Goal: Task Accomplishment & Management: Complete application form

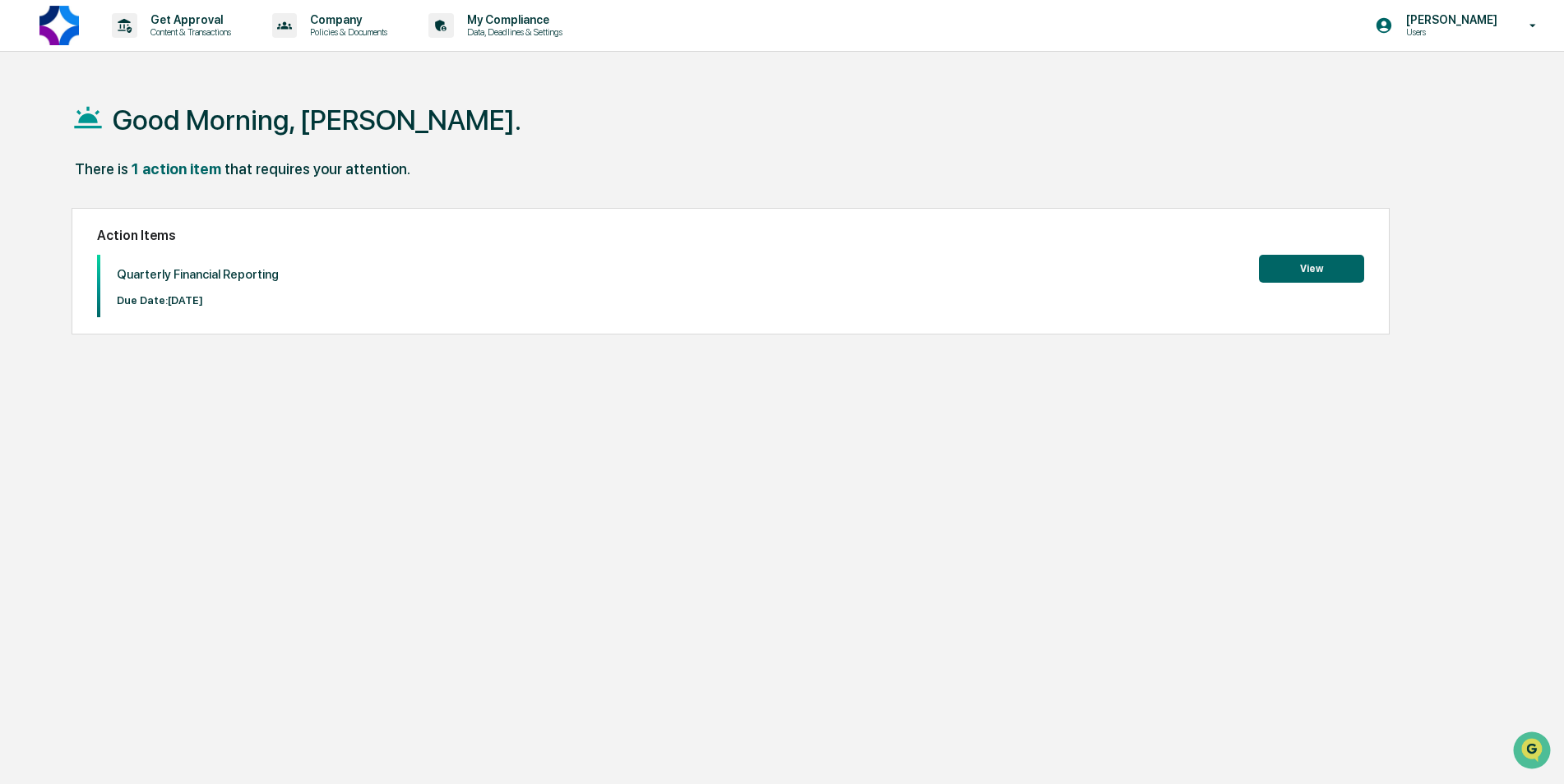
click at [1320, 268] on button "View" at bounding box center [1312, 269] width 105 height 28
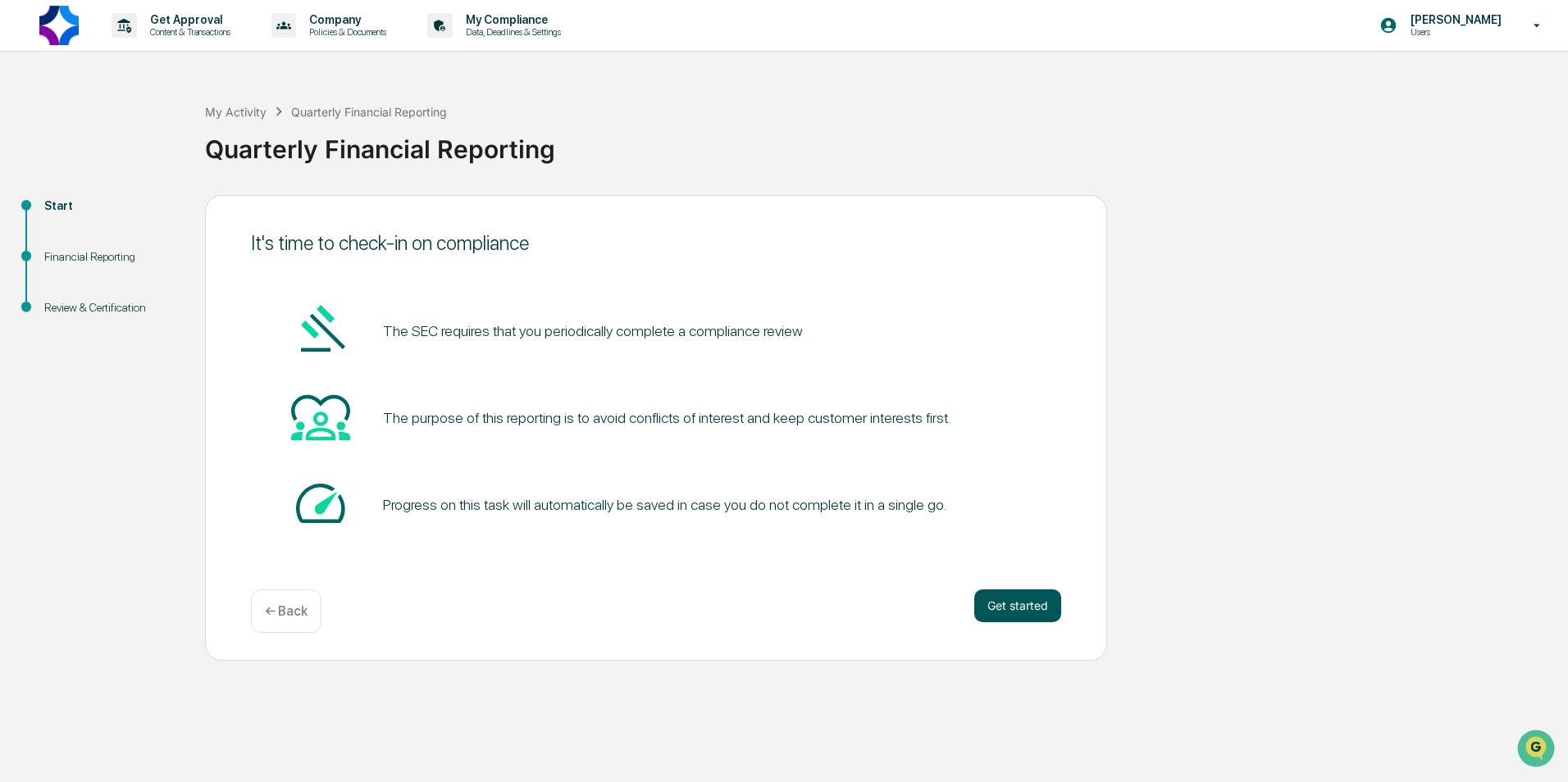
click at [1022, 602] on button "Get started" at bounding box center [1017, 606] width 87 height 32
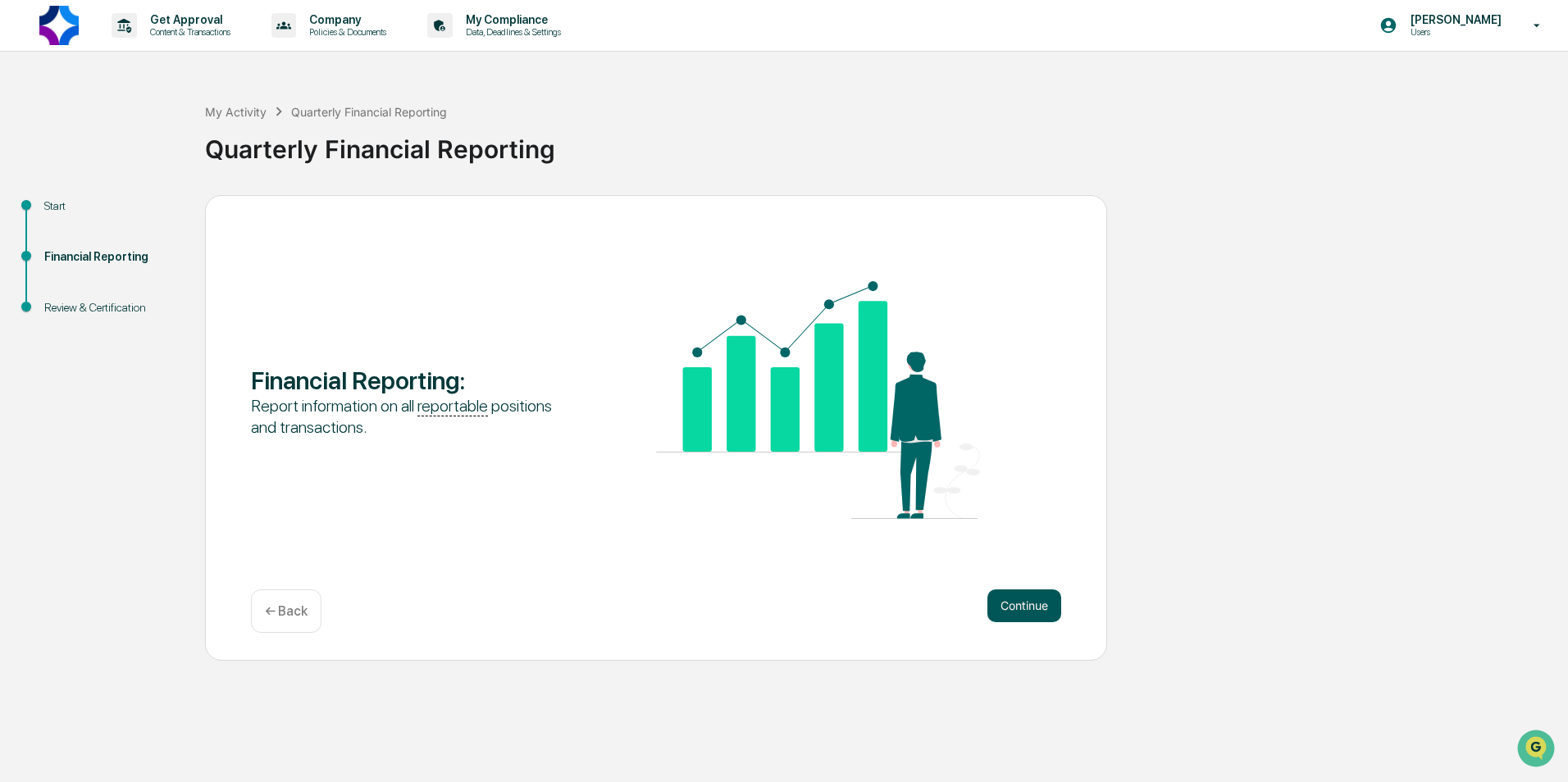
click at [1025, 605] on button "Continue" at bounding box center [1024, 606] width 74 height 32
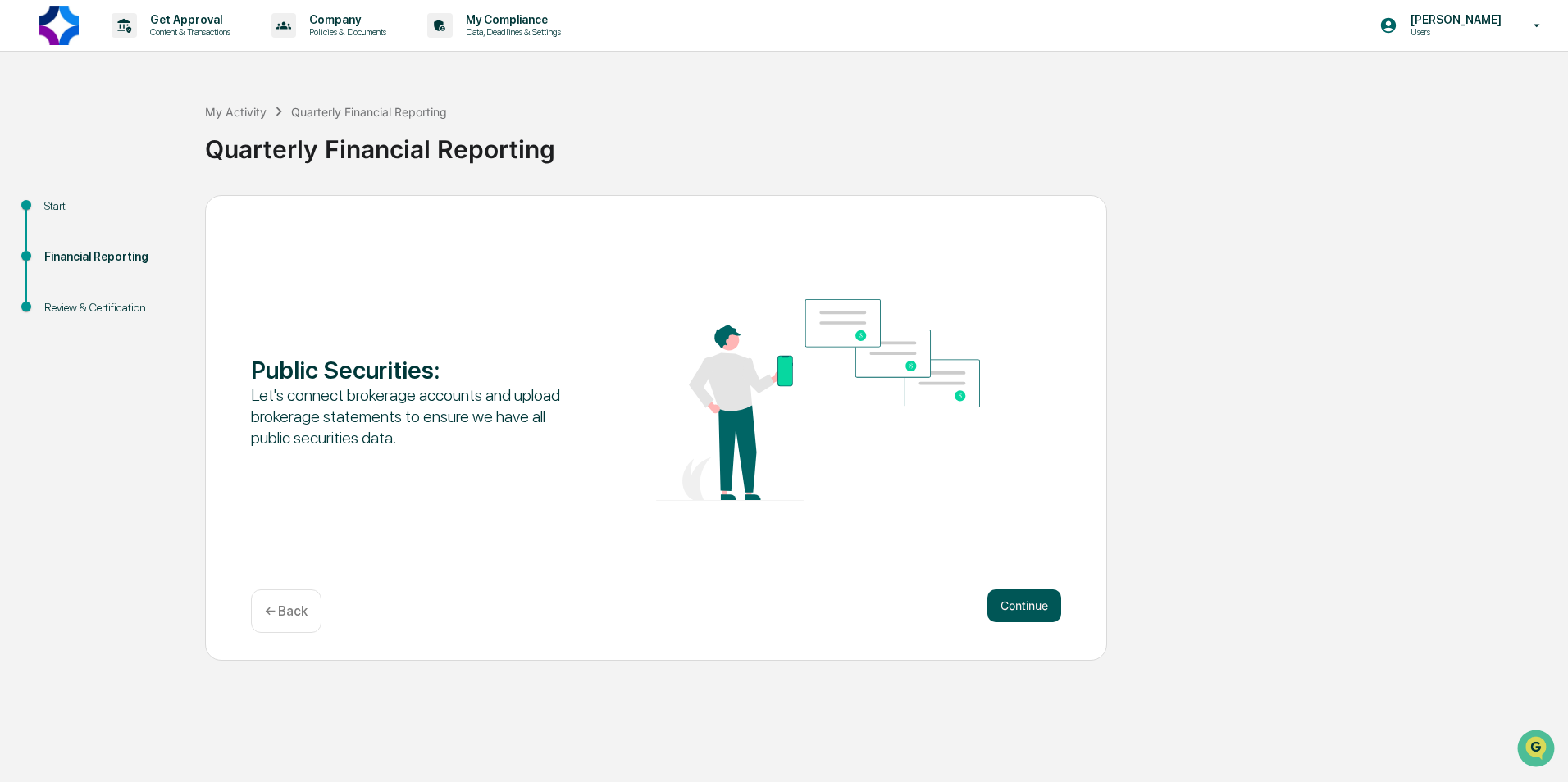
click at [1025, 605] on button "Continue" at bounding box center [1024, 606] width 74 height 32
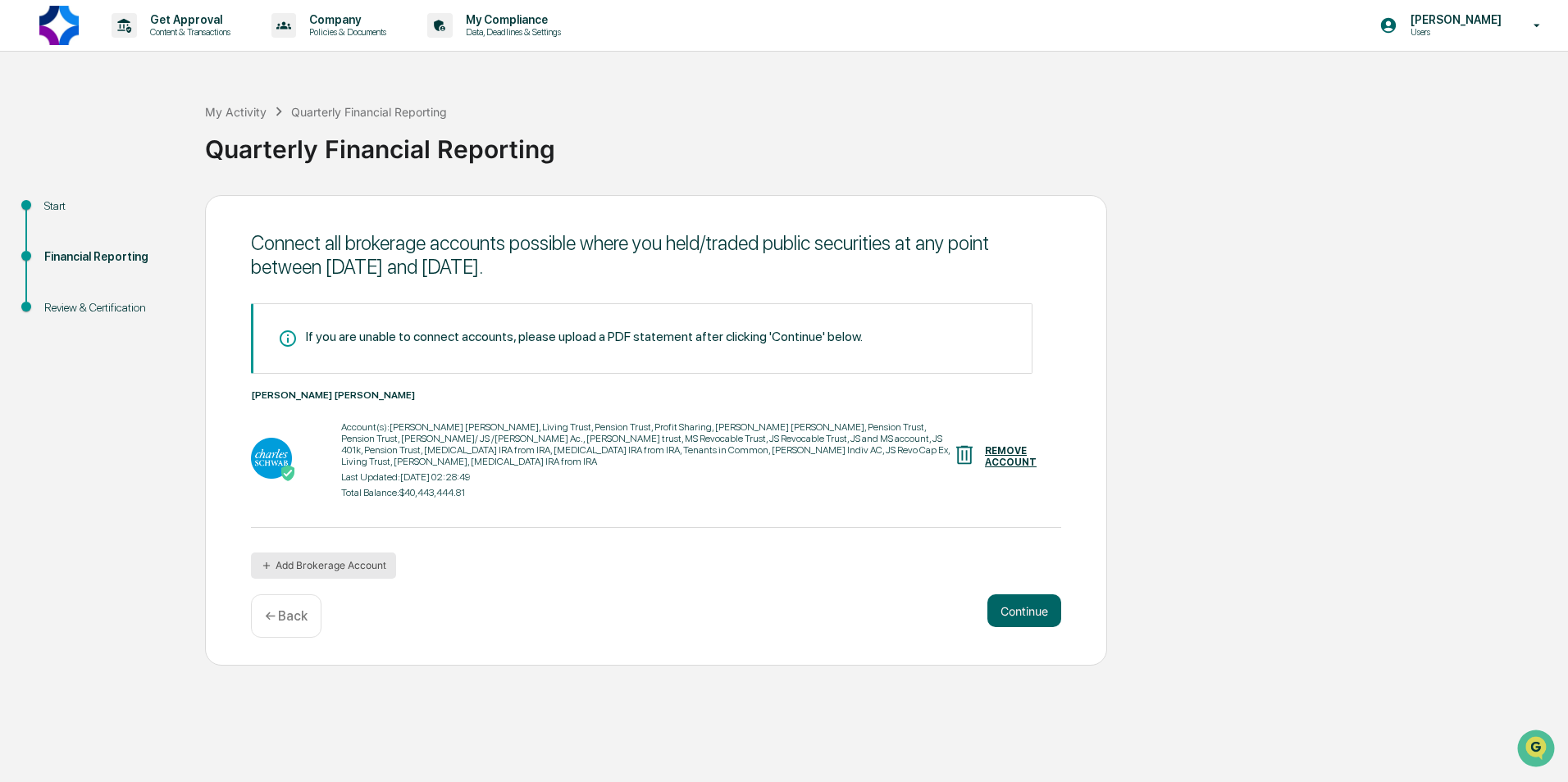
click at [301, 560] on button "Add Brokerage Account" at bounding box center [323, 565] width 145 height 26
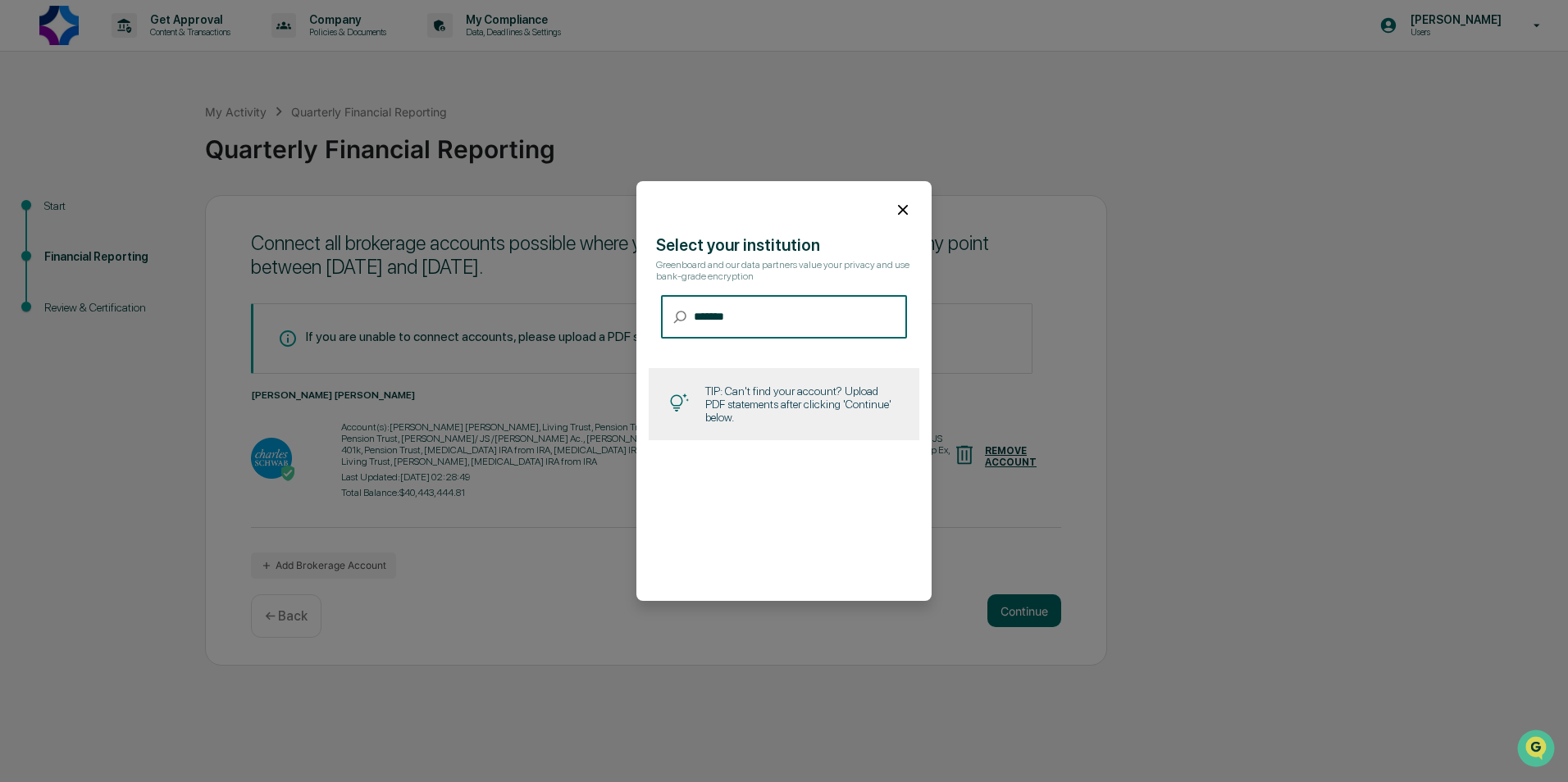
type input "*******"
click at [894, 213] on icon at bounding box center [903, 210] width 18 height 18
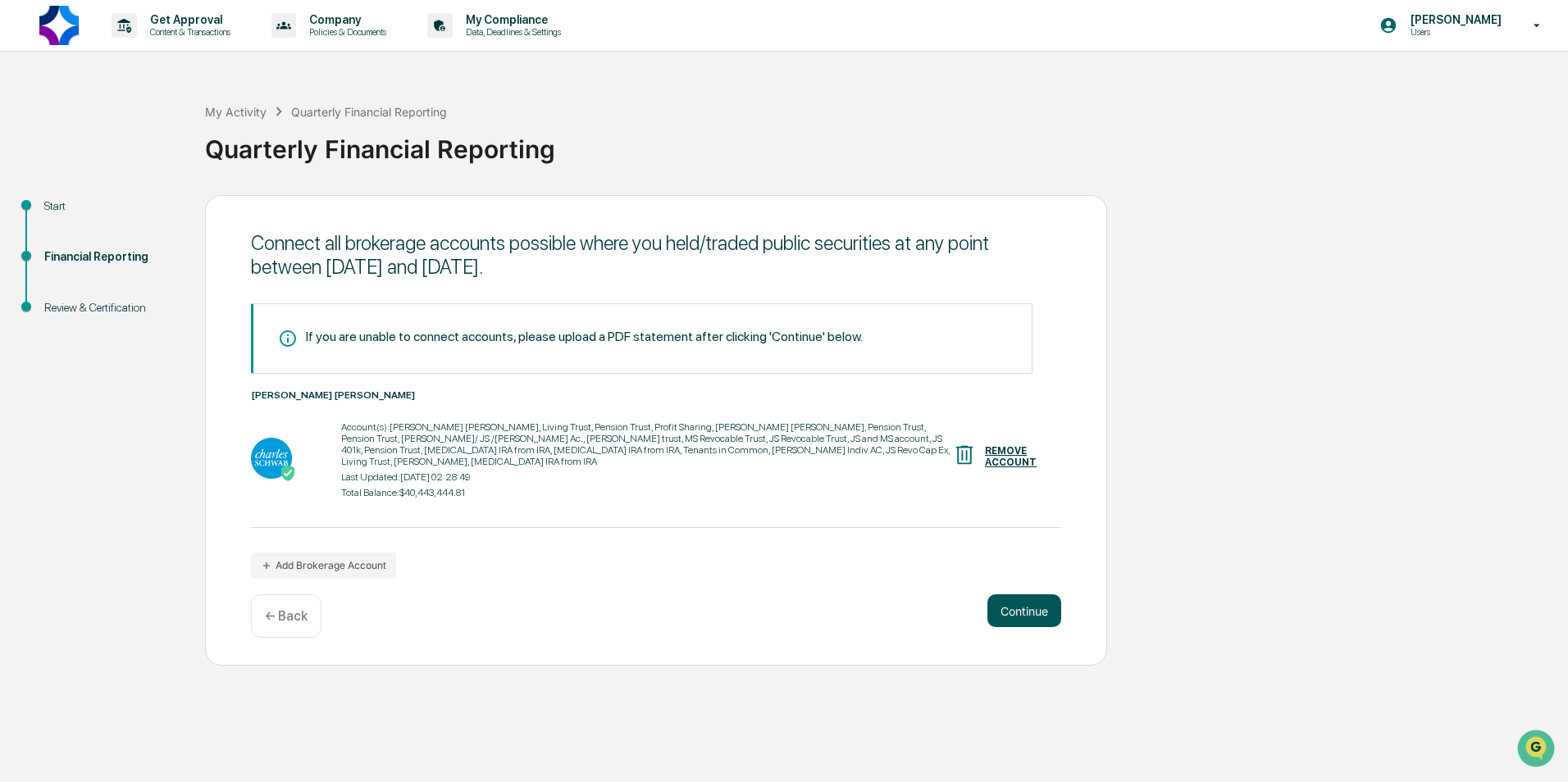
click at [1023, 604] on button "Continue" at bounding box center [1024, 610] width 74 height 32
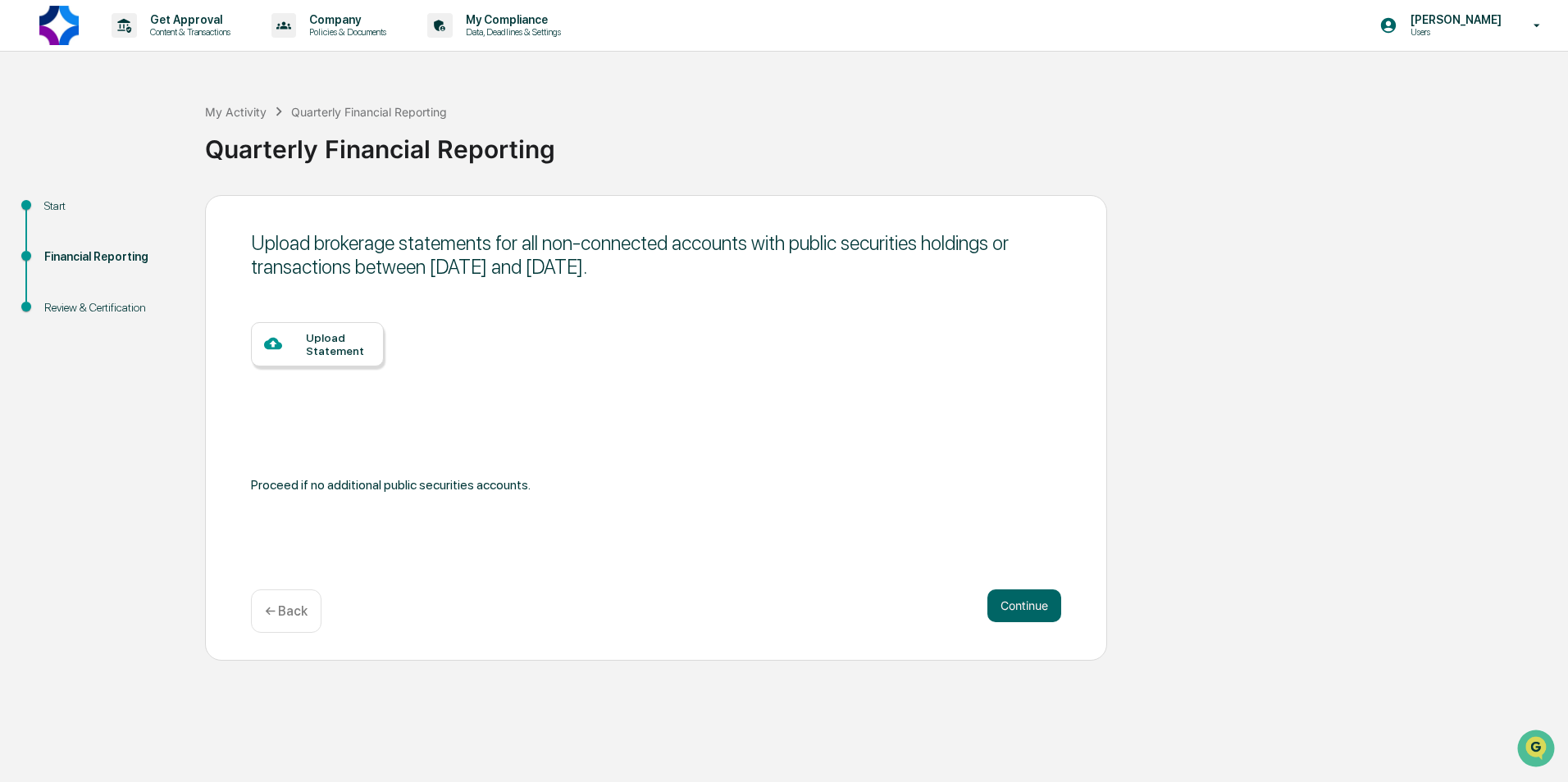
click at [345, 355] on div "Upload Statement" at bounding box center [338, 344] width 65 height 26
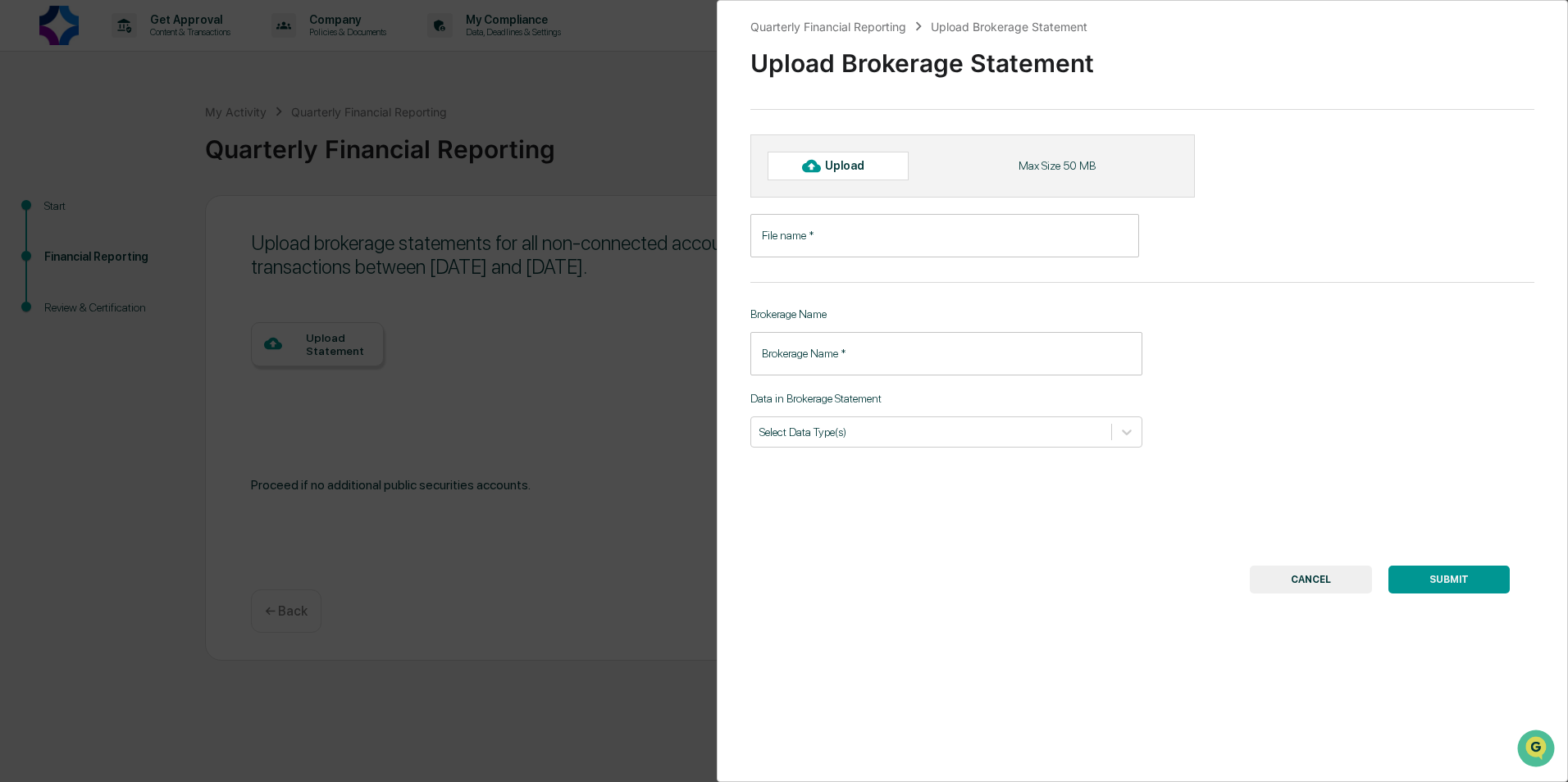
click at [828, 233] on input "File name   *" at bounding box center [944, 235] width 388 height 43
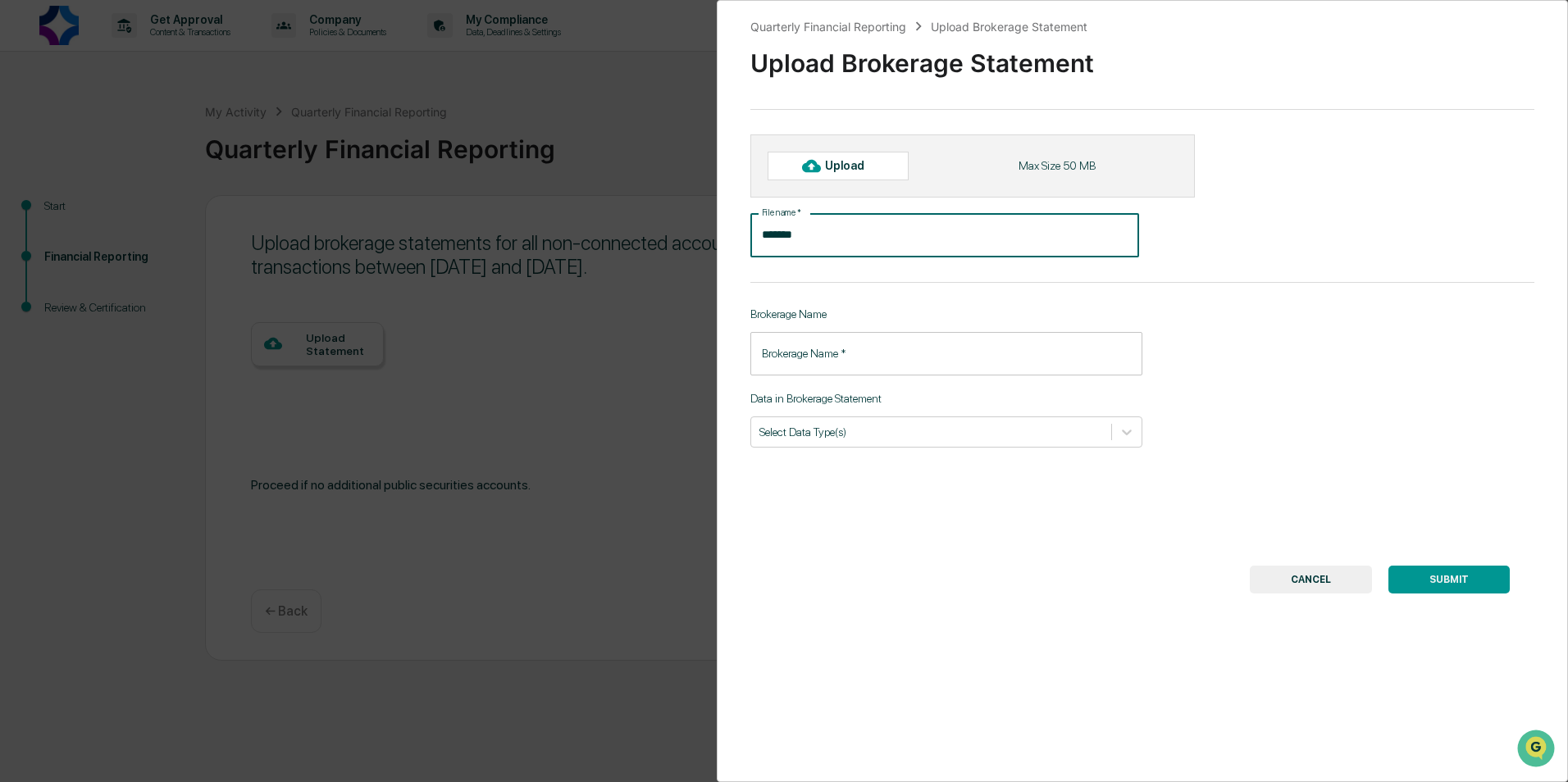
type input "*******"
click at [843, 360] on input "Brokerage Name   *" at bounding box center [946, 354] width 392 height 43
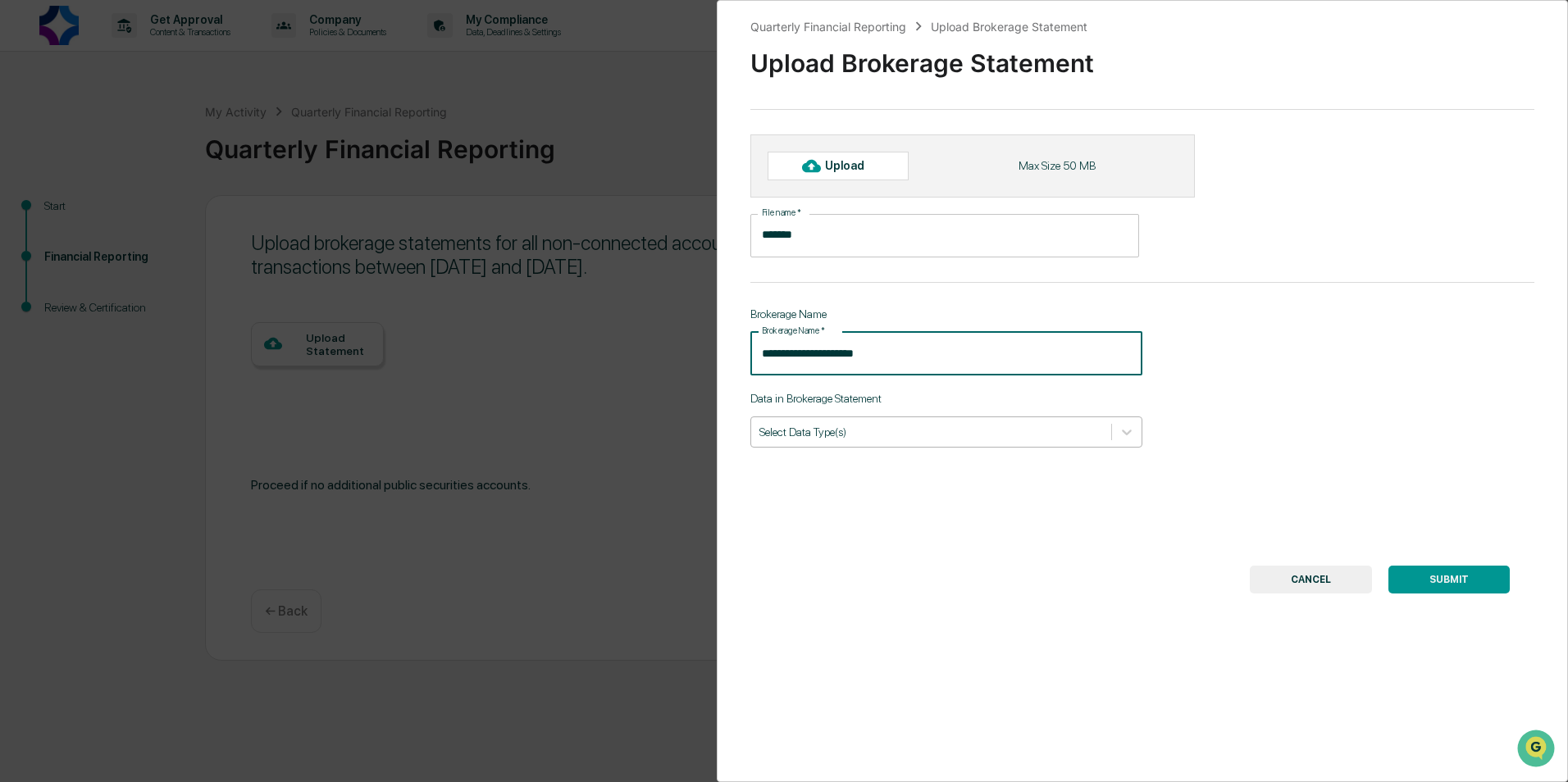
type input "**********"
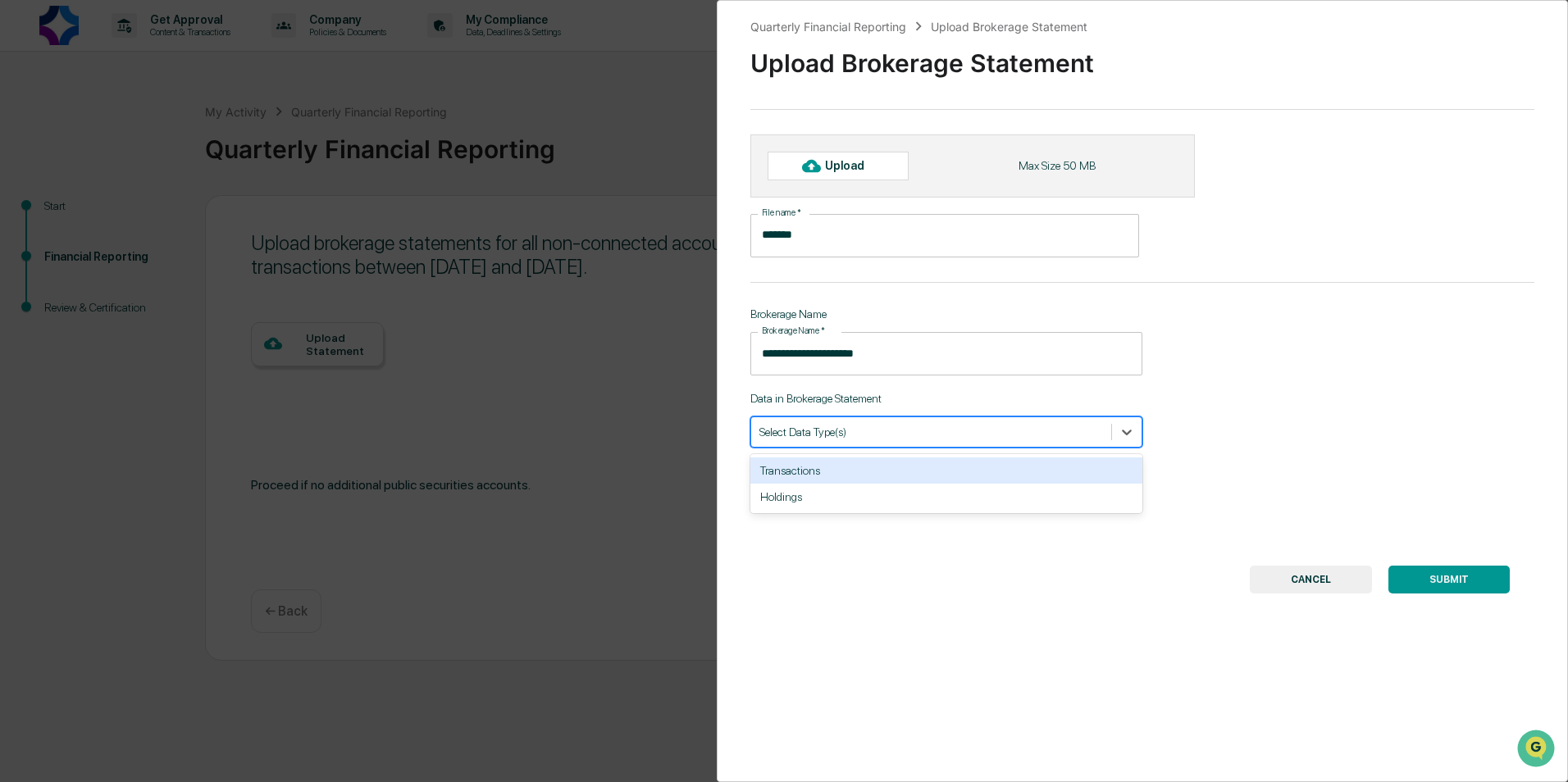
click at [897, 433] on div at bounding box center [931, 431] width 343 height 15
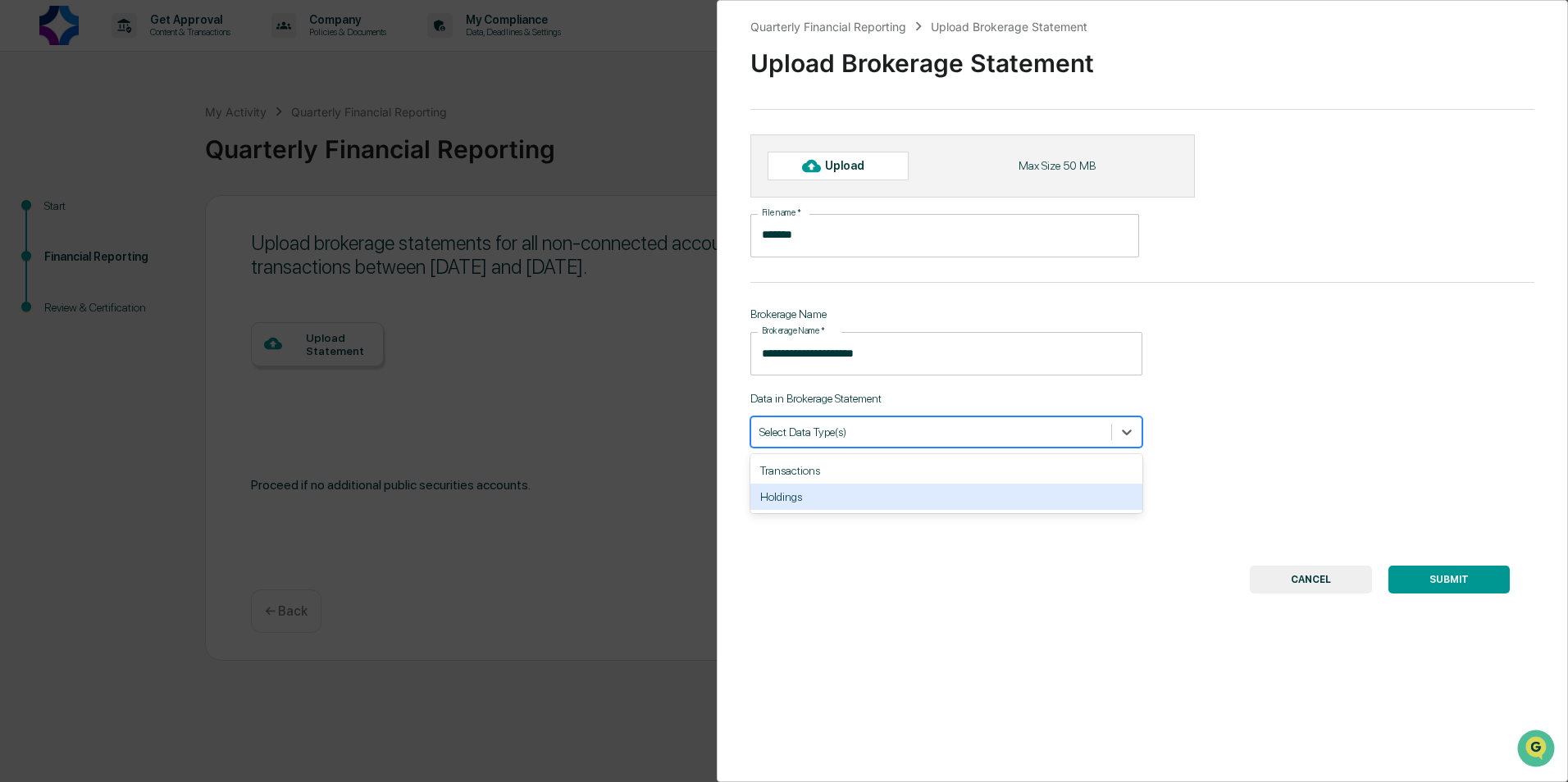
click at [835, 505] on div "Holdings" at bounding box center [946, 496] width 392 height 26
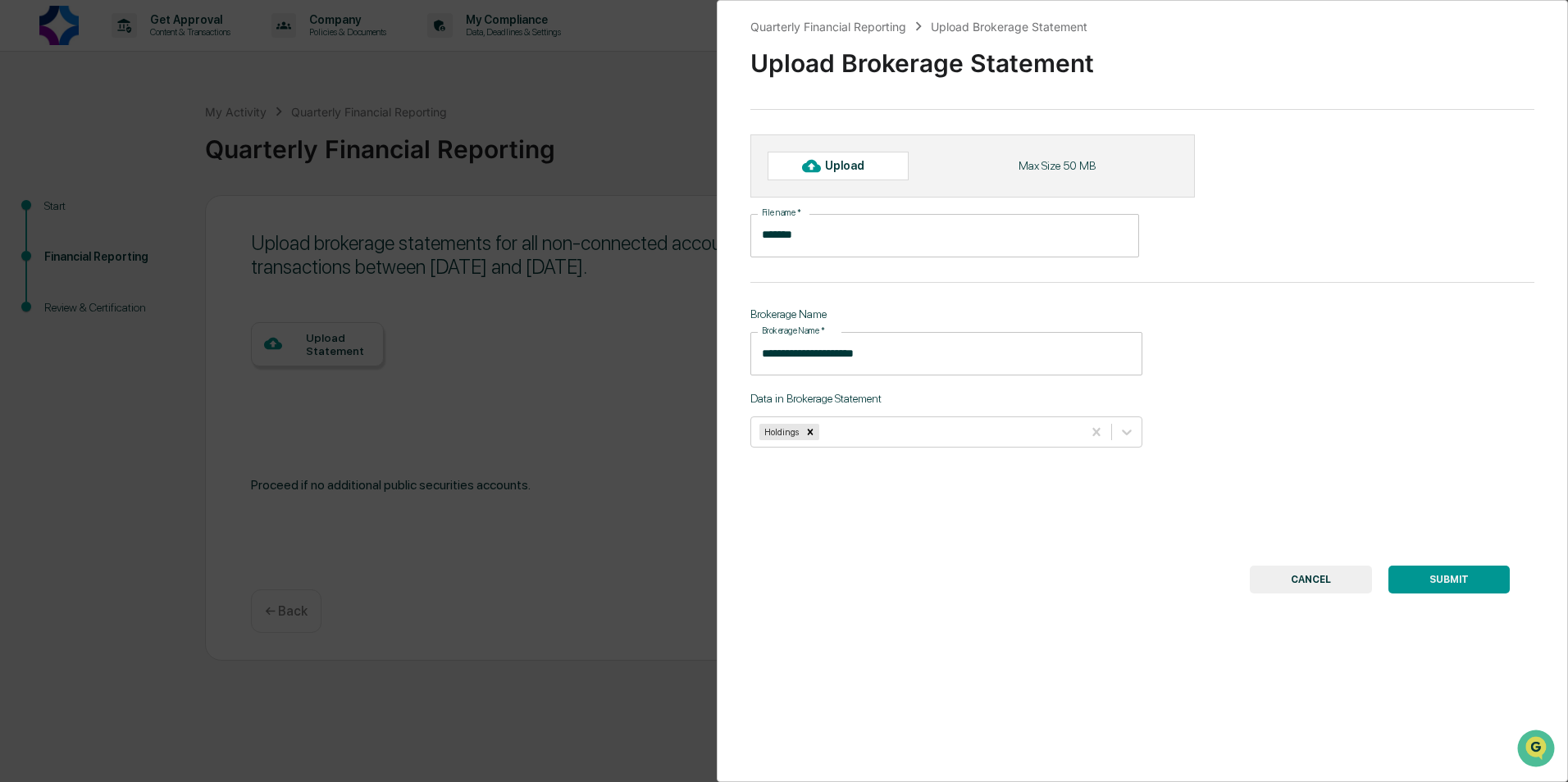
click at [926, 555] on div "**********" at bounding box center [1141, 391] width 851 height 782
click at [1420, 582] on button "SUBMIT" at bounding box center [1448, 580] width 121 height 28
click at [969, 171] on div "Required Field" at bounding box center [963, 169] width 80 height 12
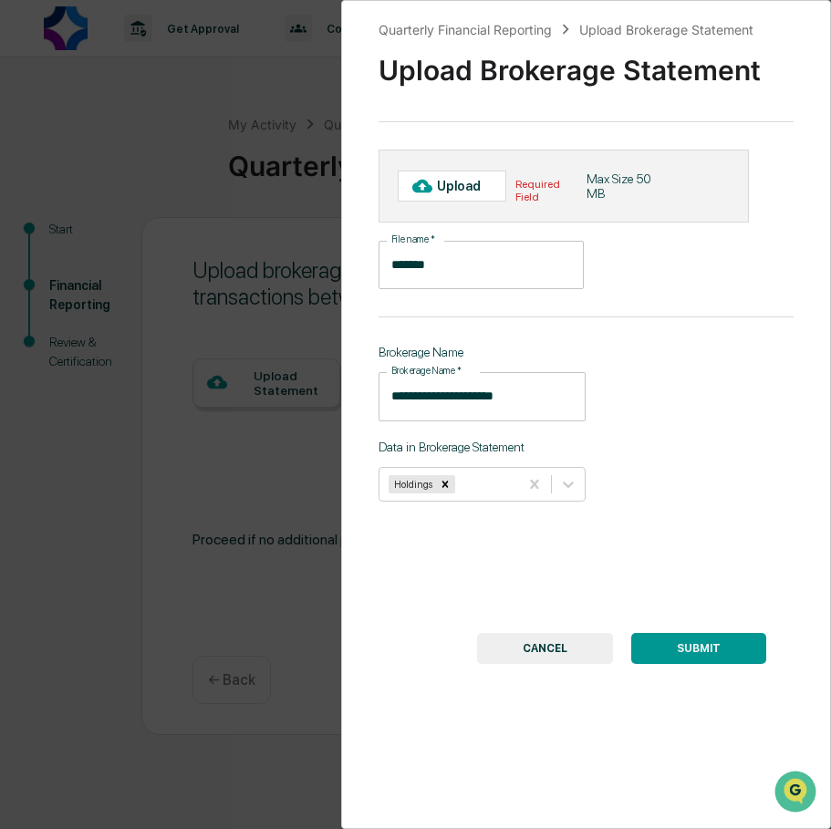
click at [458, 190] on div "Upload" at bounding box center [466, 186] width 59 height 15
type input "**********"
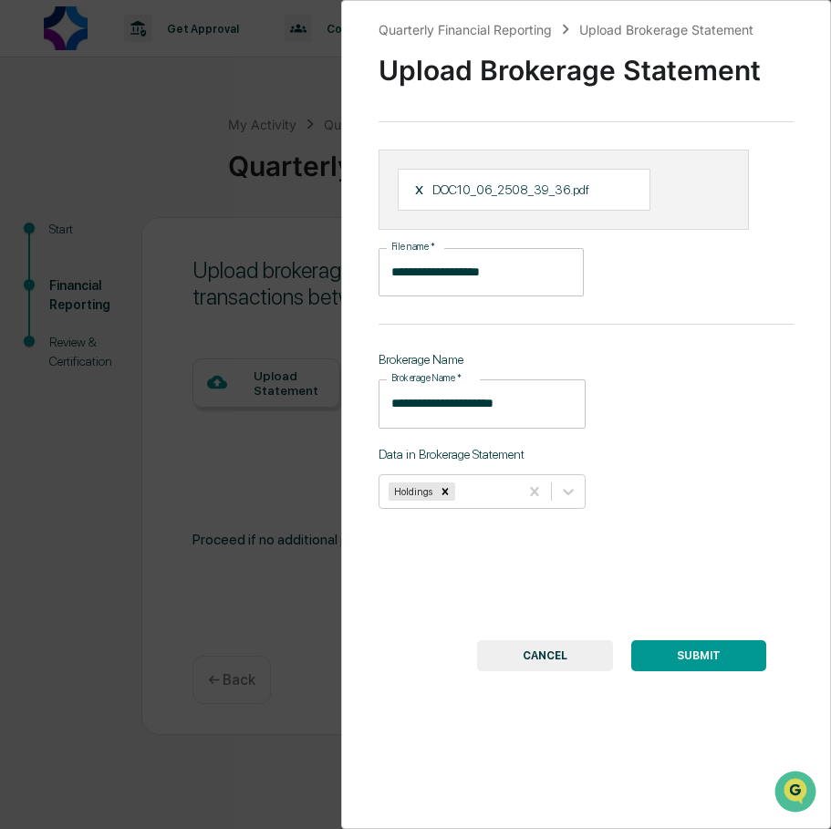
click at [700, 656] on button "SUBMIT" at bounding box center [698, 656] width 135 height 31
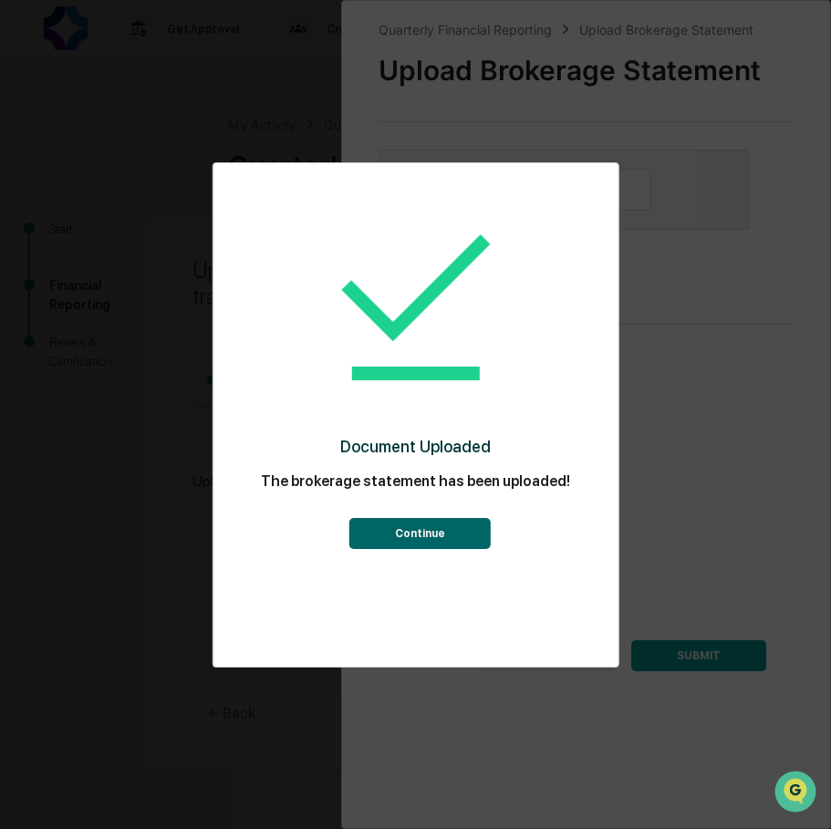
click at [432, 532] on button "Continue" at bounding box center [419, 533] width 141 height 31
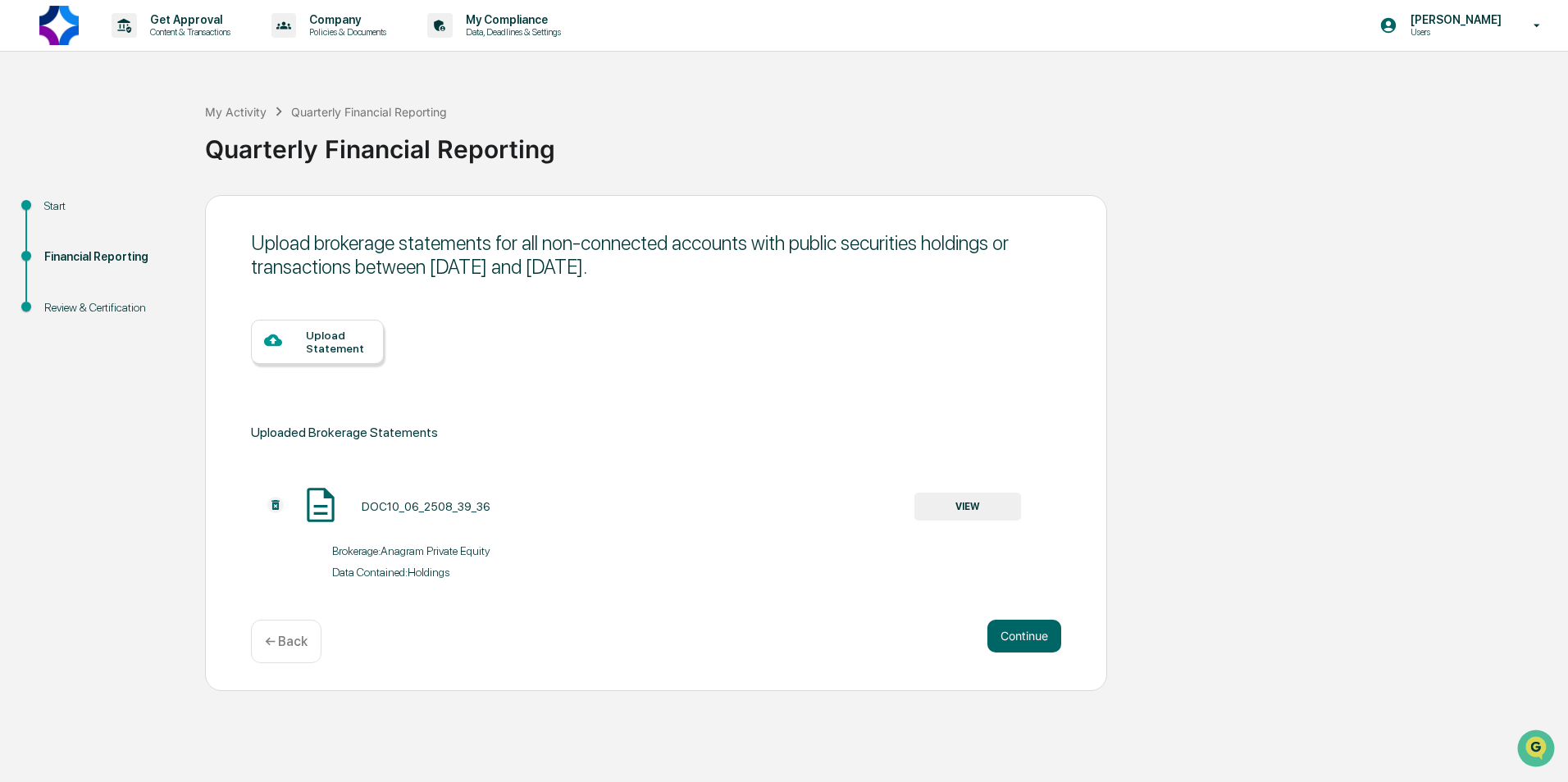
click at [978, 506] on button "VIEW" at bounding box center [967, 506] width 107 height 28
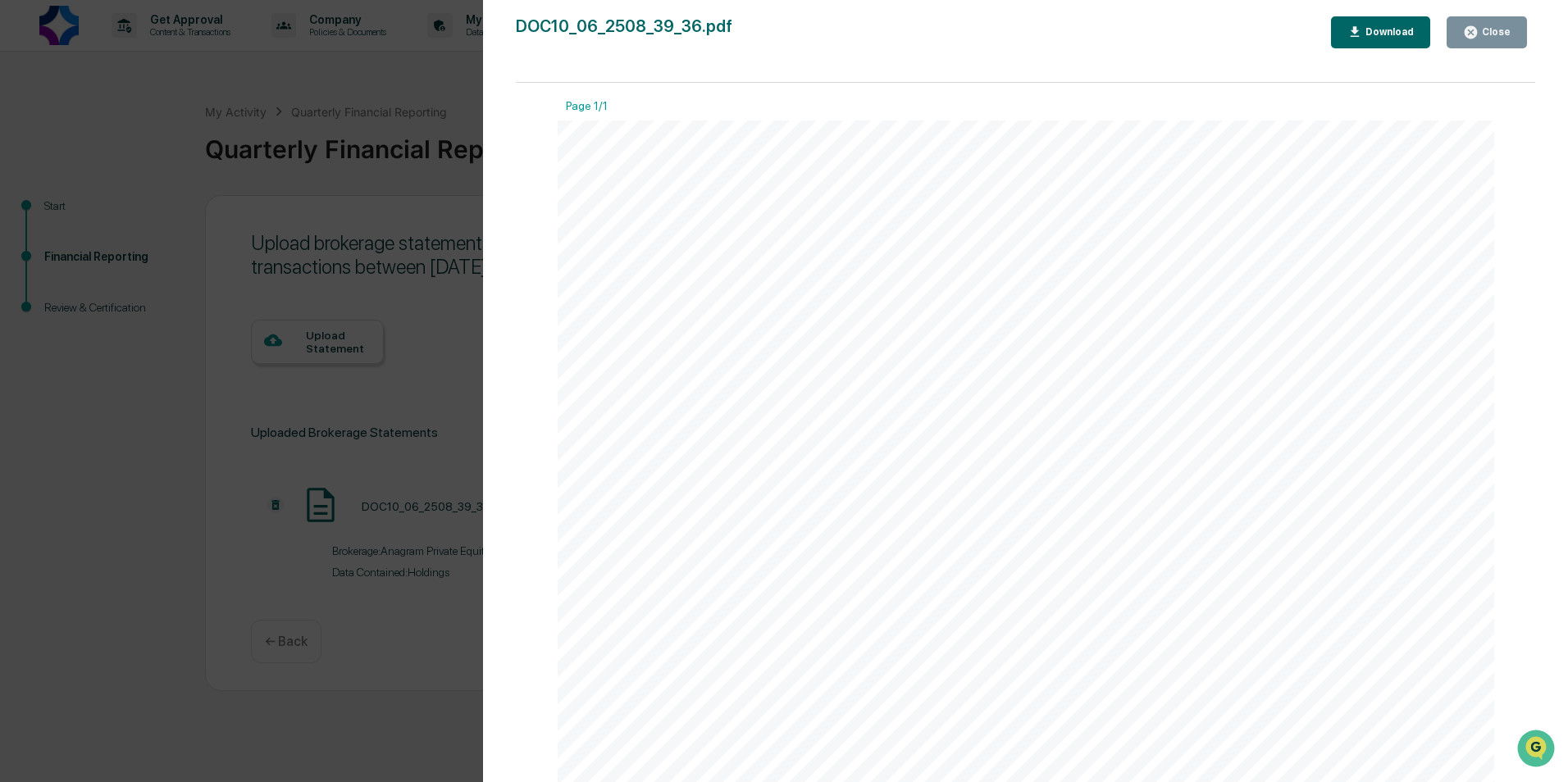
click at [1496, 26] on div "Close" at bounding box center [1494, 31] width 32 height 12
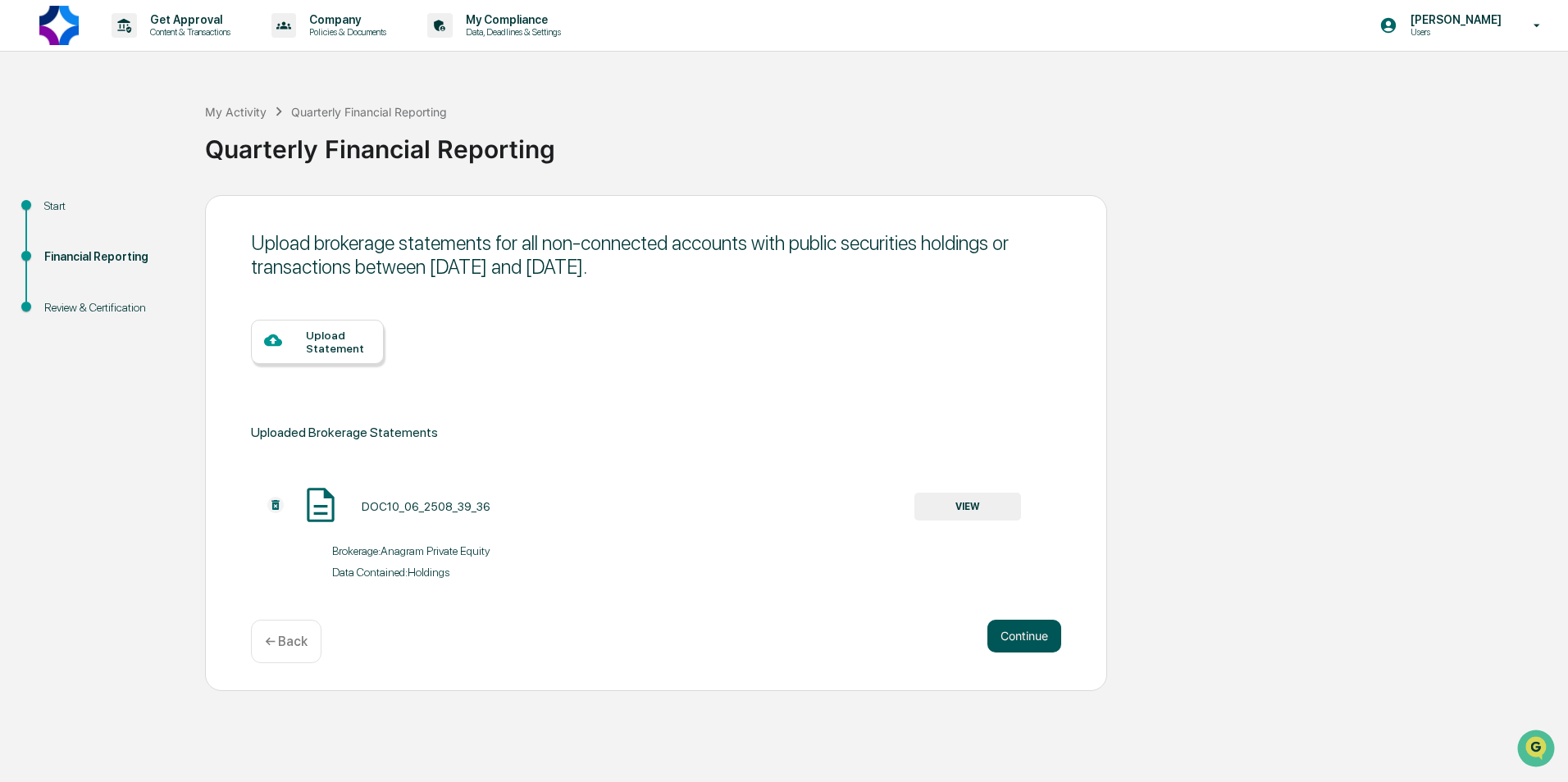
click at [1031, 640] on button "Continue" at bounding box center [1024, 636] width 74 height 32
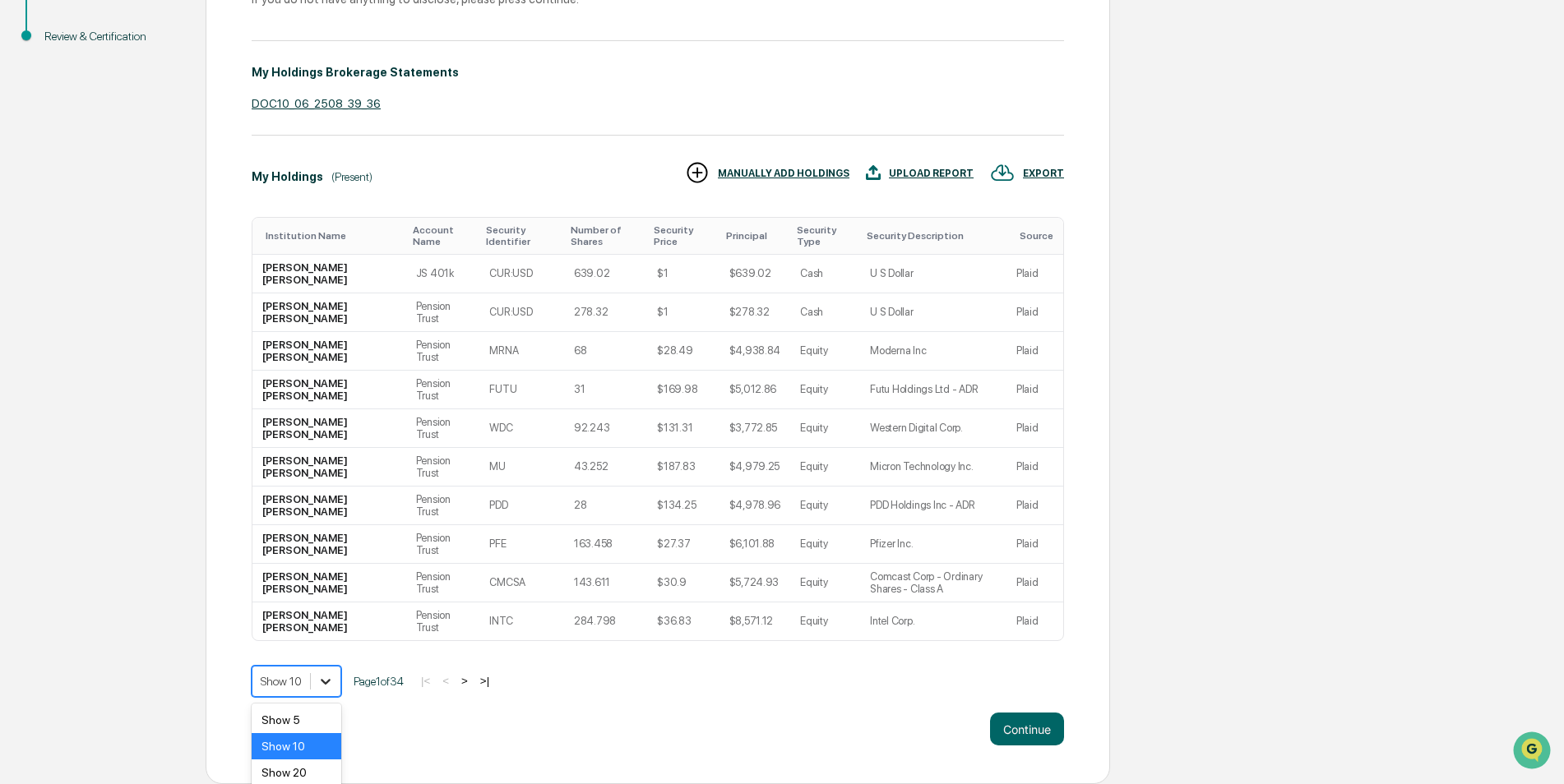
scroll to position [330, 0]
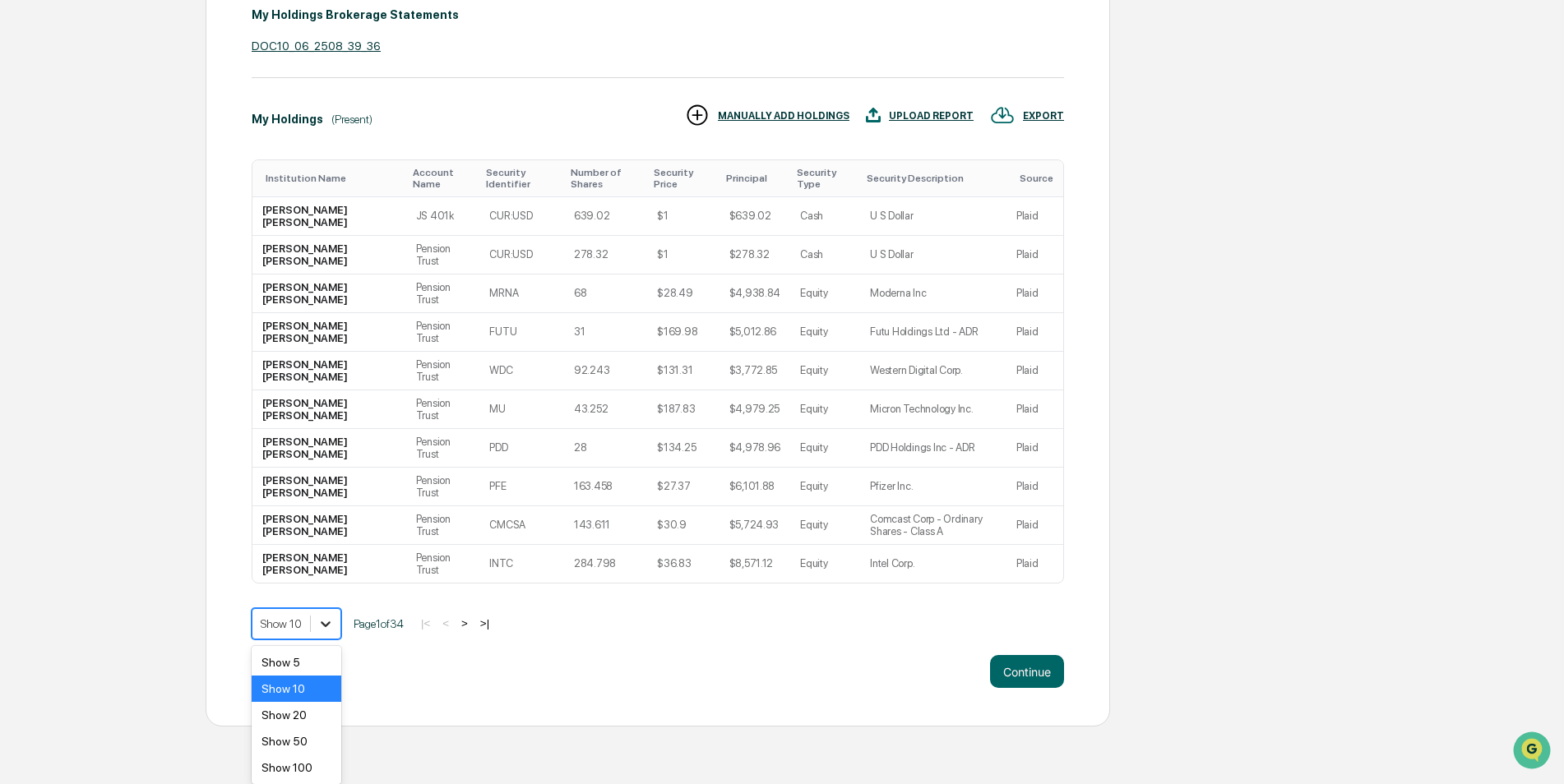
click at [330, 683] on body "Get Approval Content & Transactions Company Policies & Documents My Compliance …" at bounding box center [782, 198] width 1564 height 1056
click at [316, 736] on div "Show 50" at bounding box center [296, 741] width 89 height 26
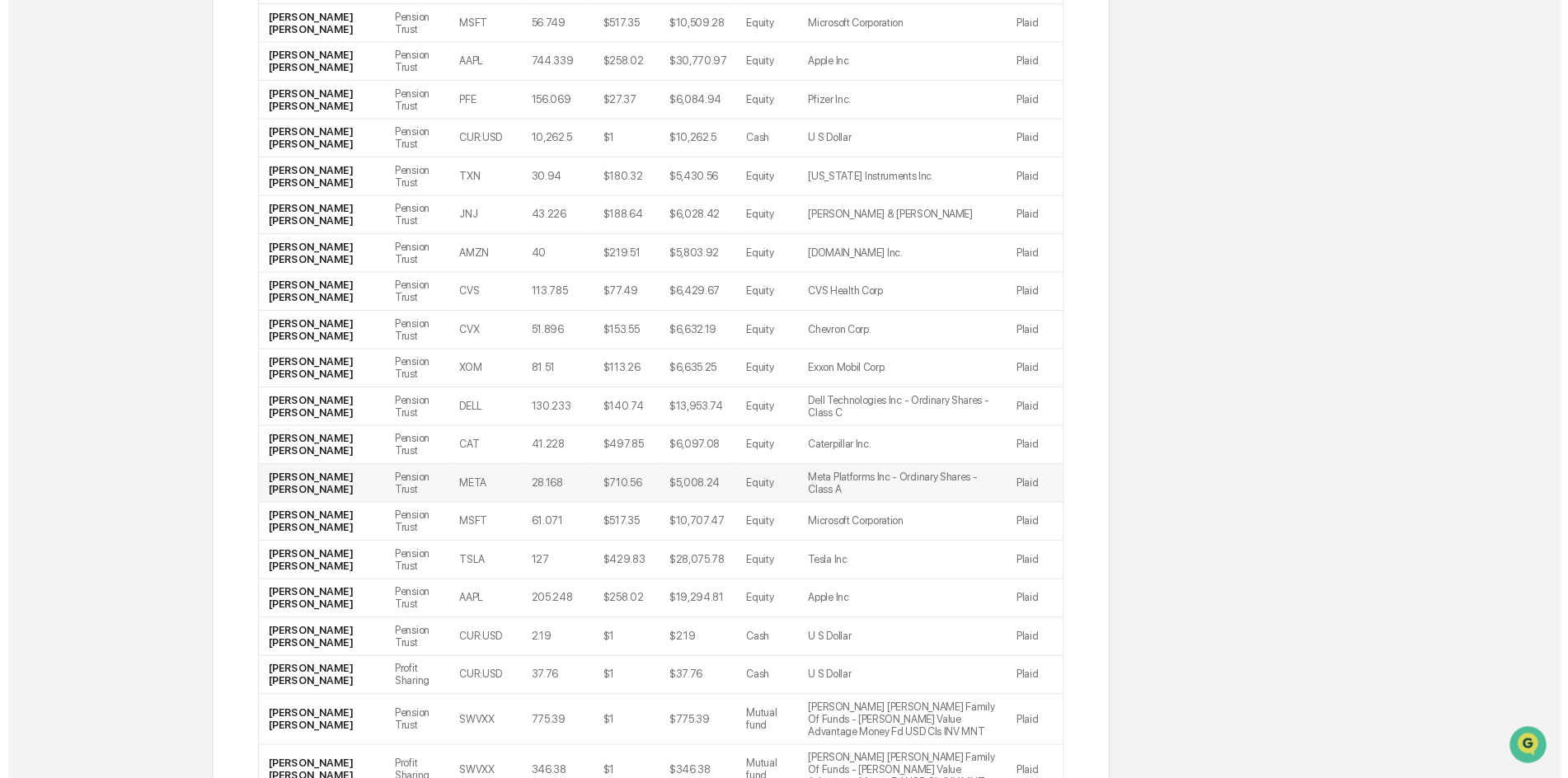
scroll to position [1823, 0]
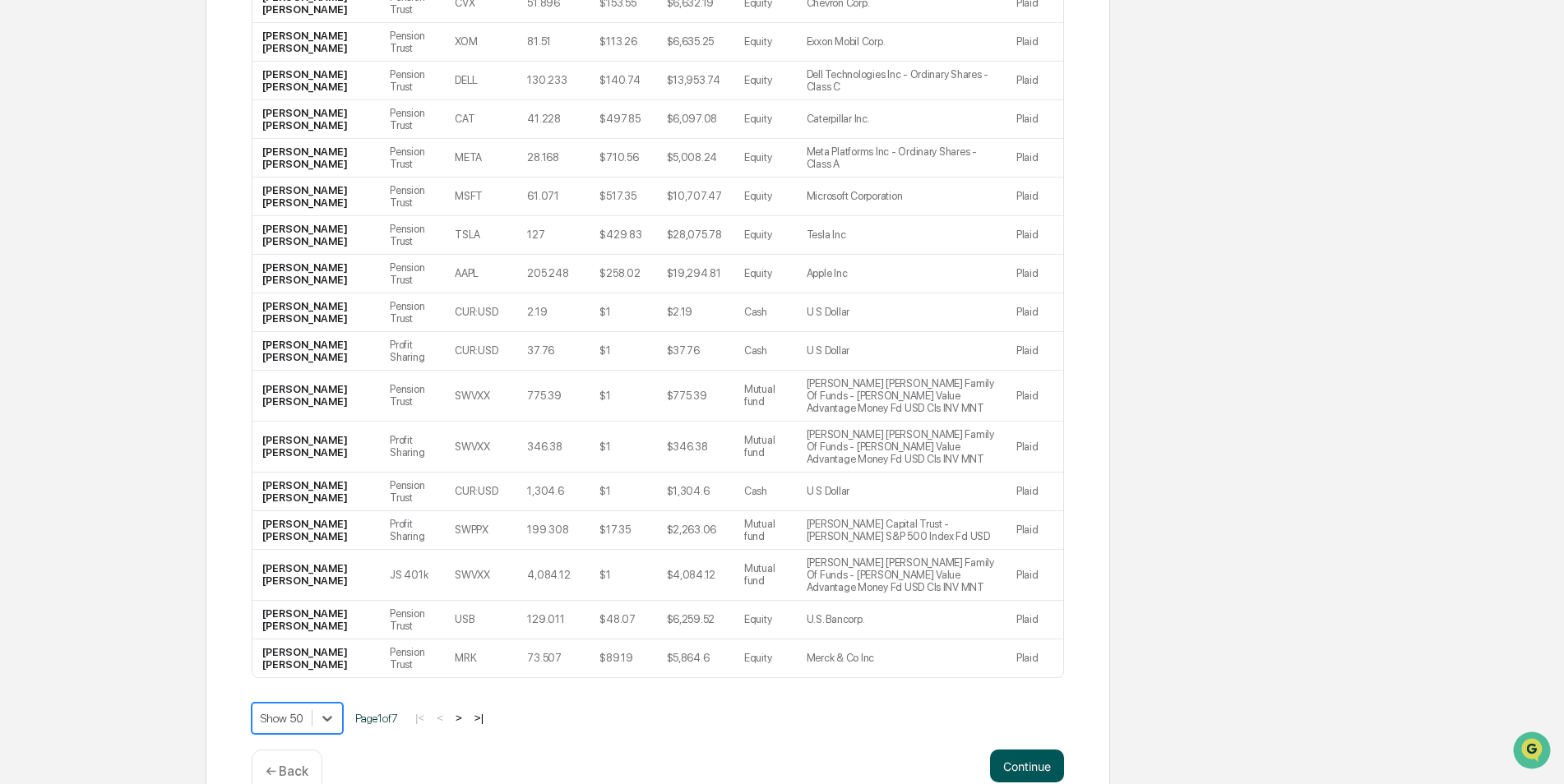
click at [1043, 750] on button "Continue" at bounding box center [1028, 766] width 74 height 32
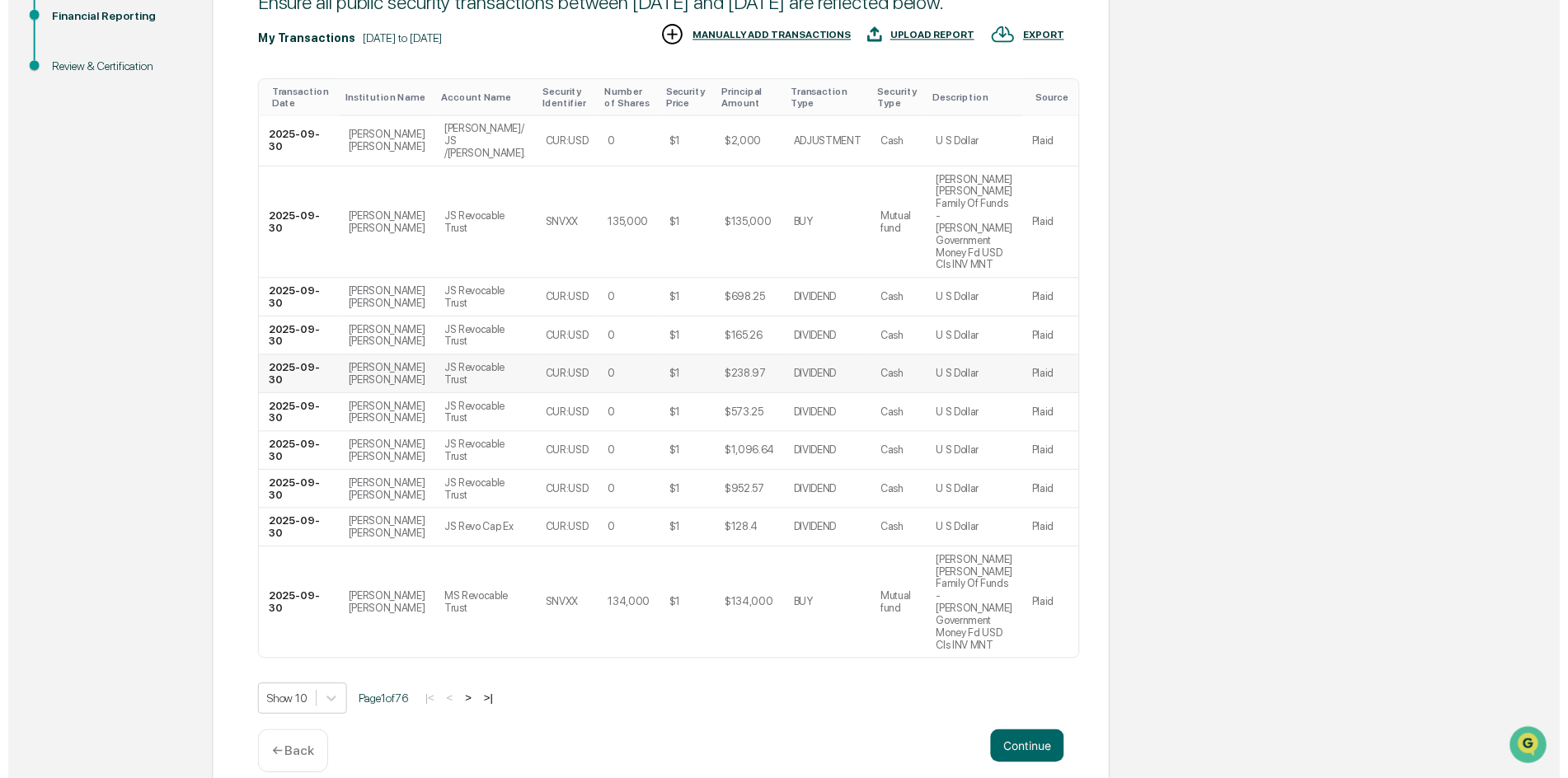
scroll to position [251, 0]
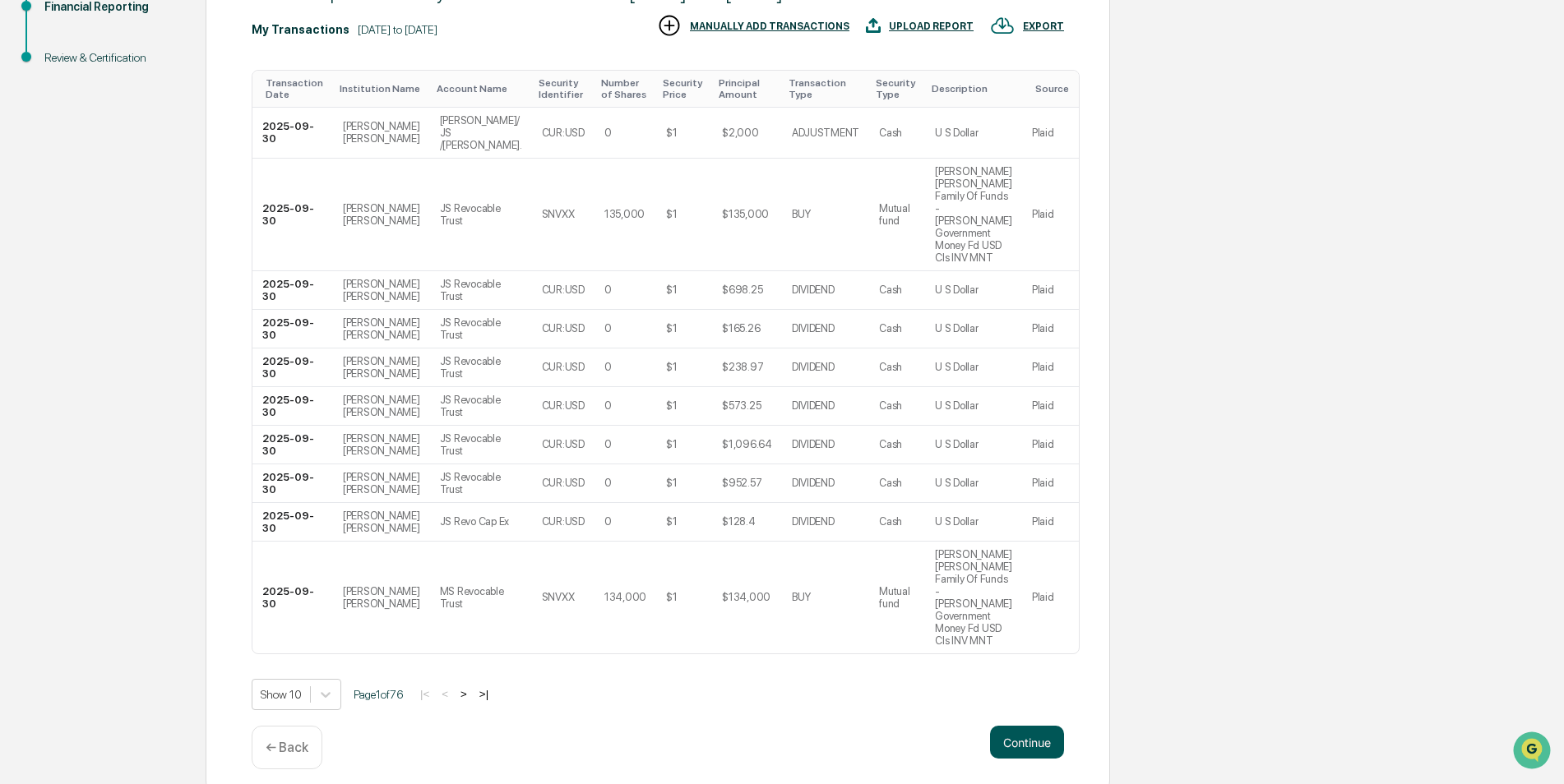
click at [1038, 730] on button "Continue" at bounding box center [1028, 743] width 74 height 32
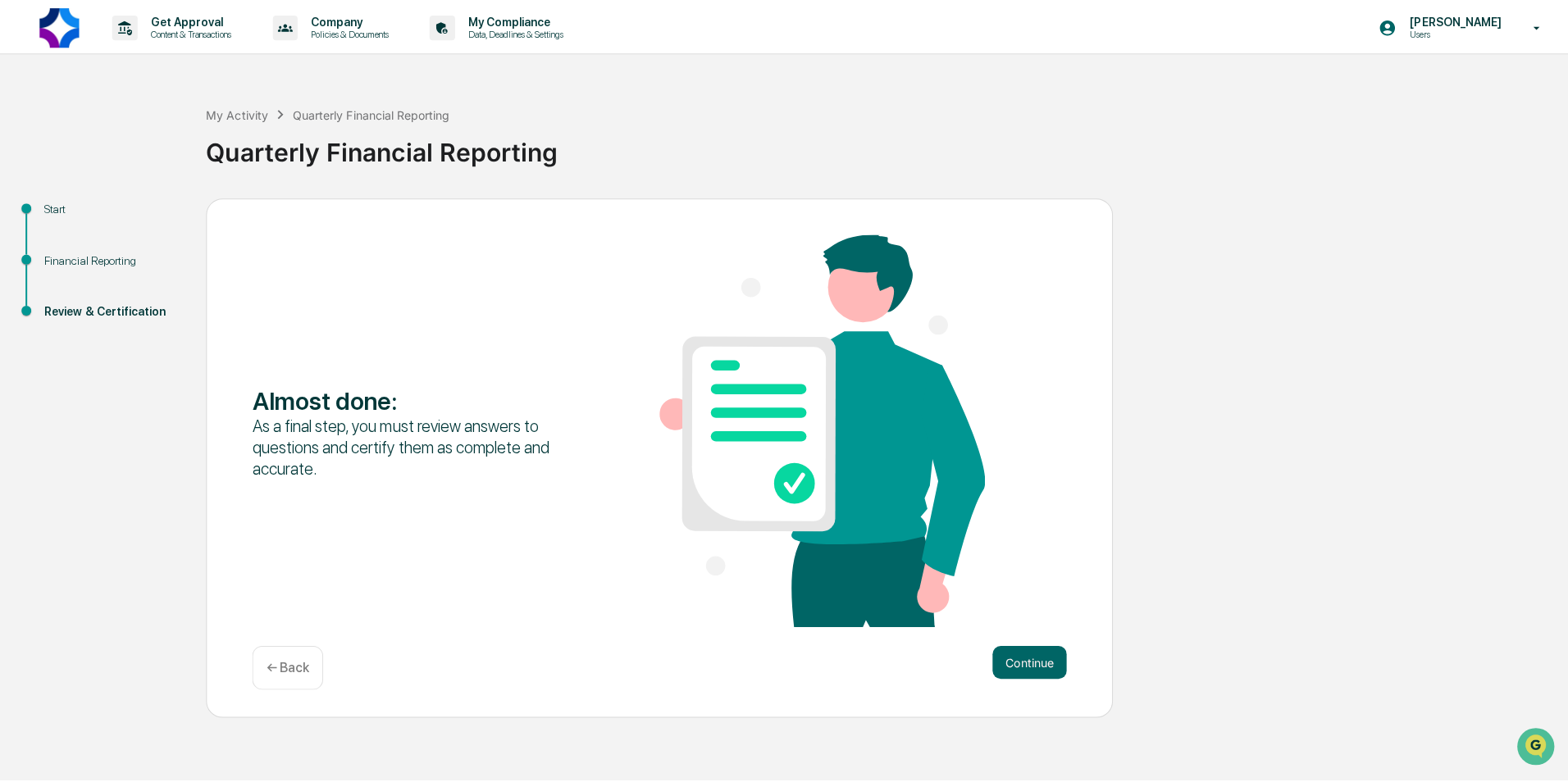
scroll to position [0, 0]
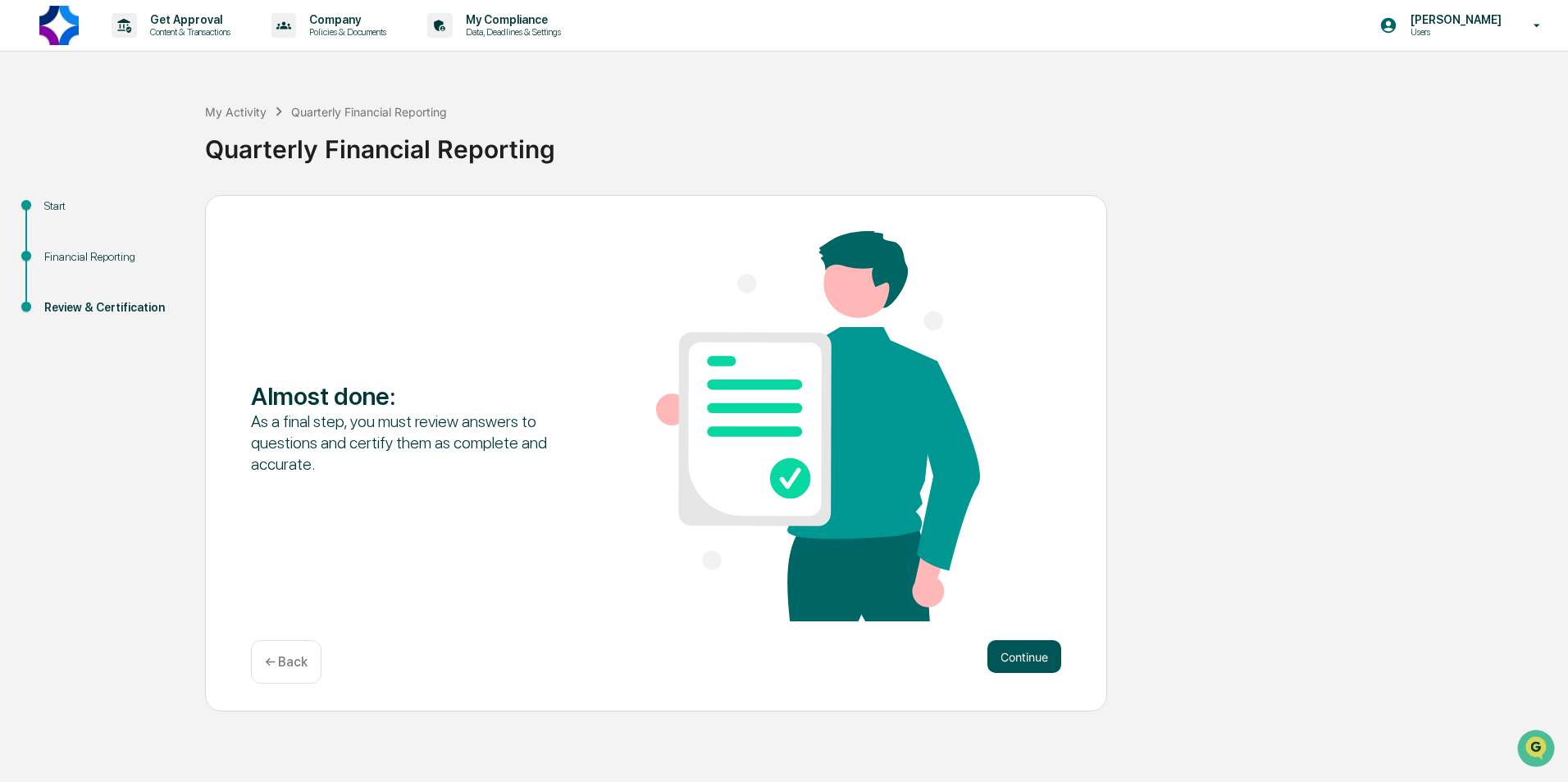
click at [1019, 660] on button "Continue" at bounding box center [1024, 657] width 74 height 32
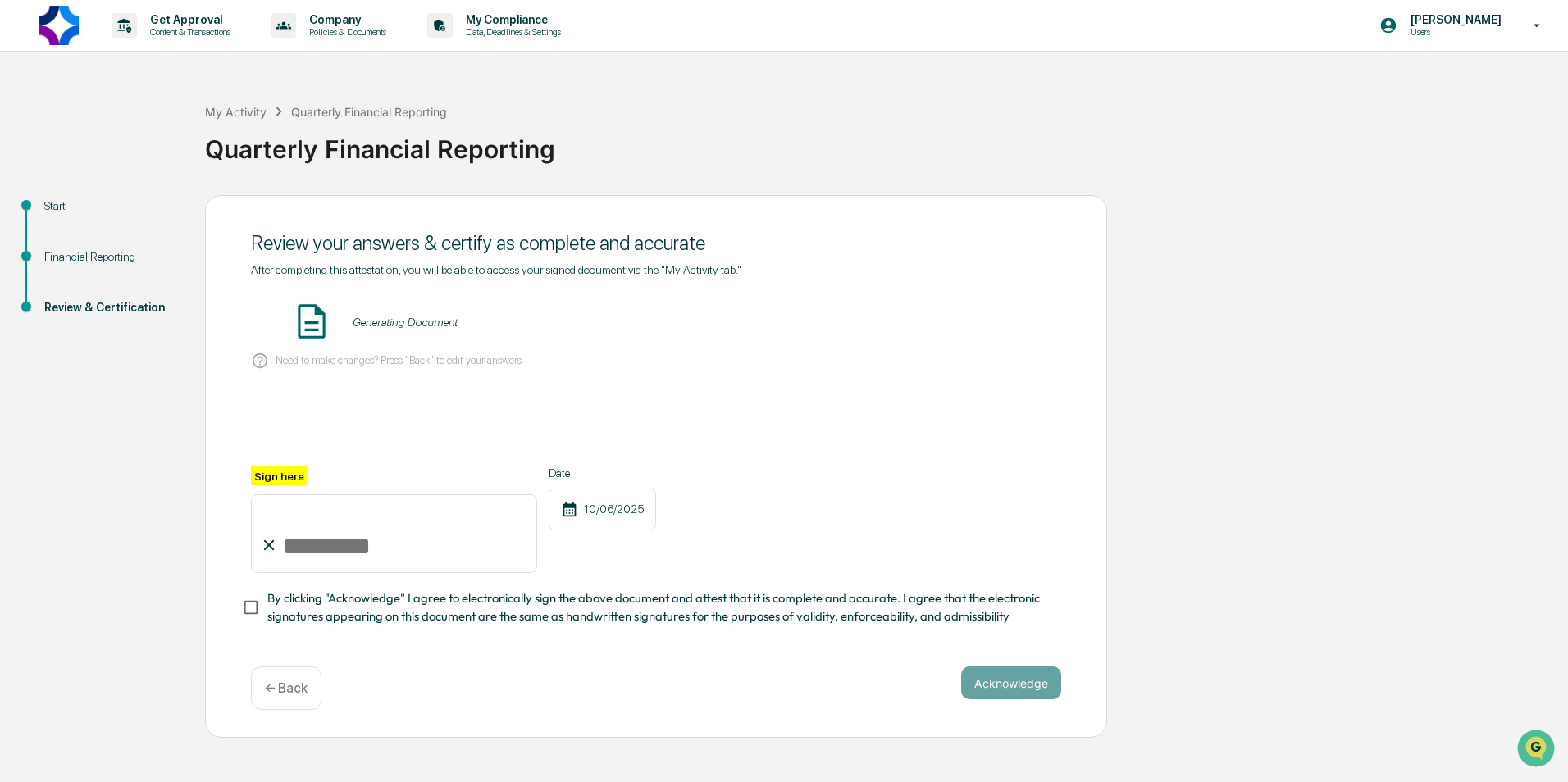
click at [306, 538] on input "Sign here" at bounding box center [394, 534] width 286 height 79
type input "**********"
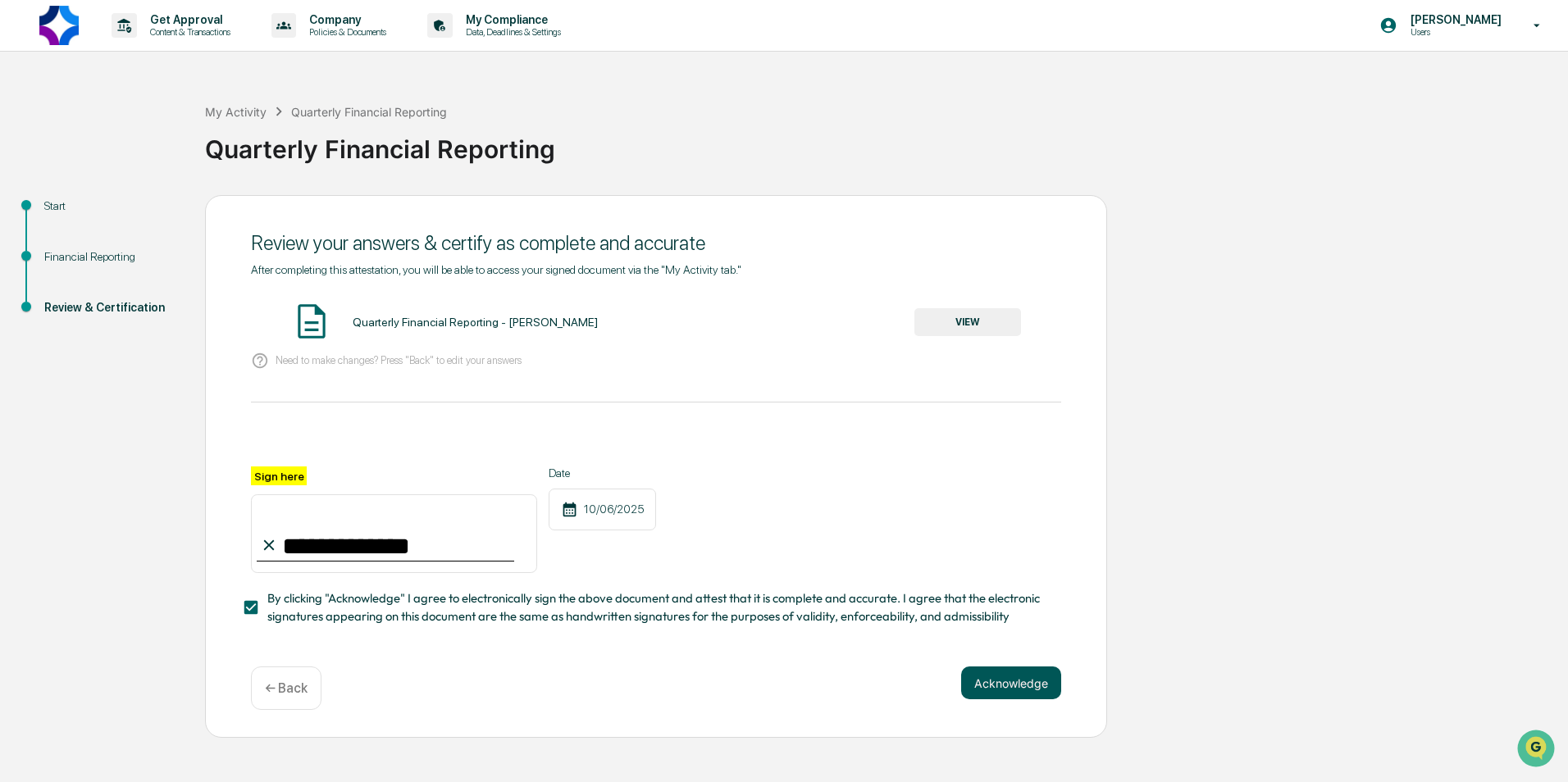
click at [1029, 692] on button "Acknowledge" at bounding box center [1010, 683] width 100 height 32
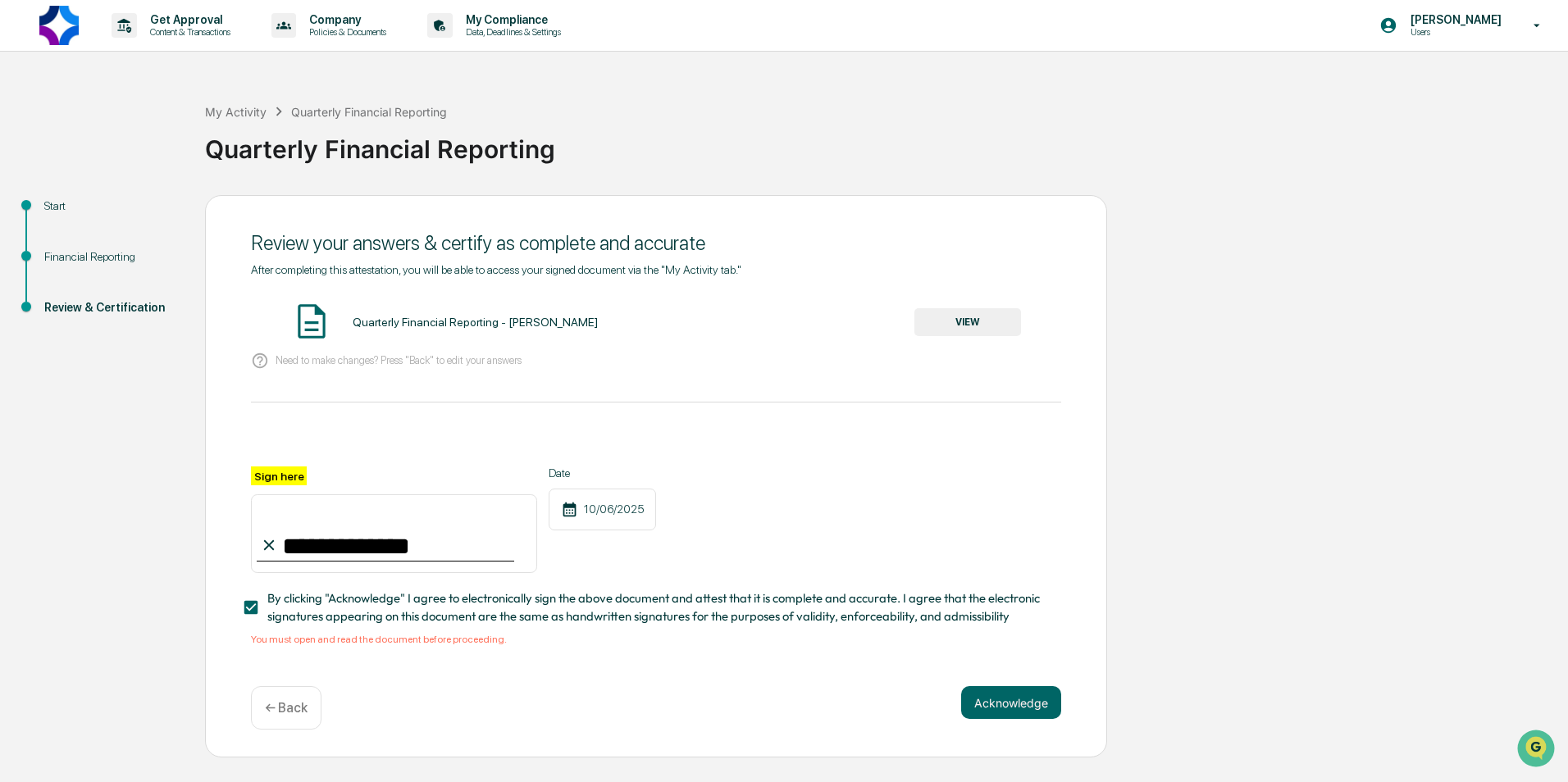
click at [958, 330] on button "VIEW" at bounding box center [967, 322] width 107 height 28
